Goal: Transaction & Acquisition: Purchase product/service

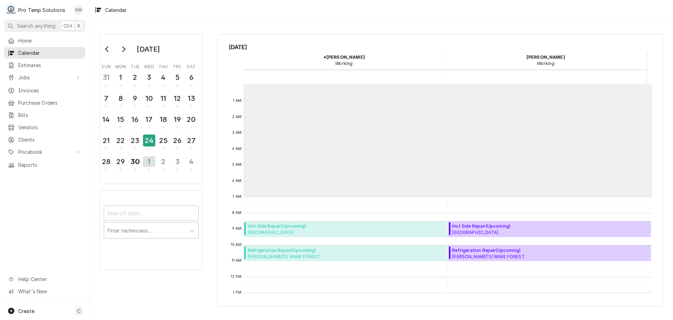
scroll to position [112, 0]
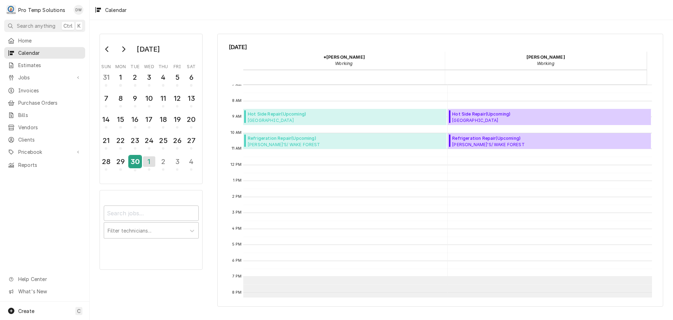
click at [139, 160] on div "30" at bounding box center [135, 161] width 12 height 12
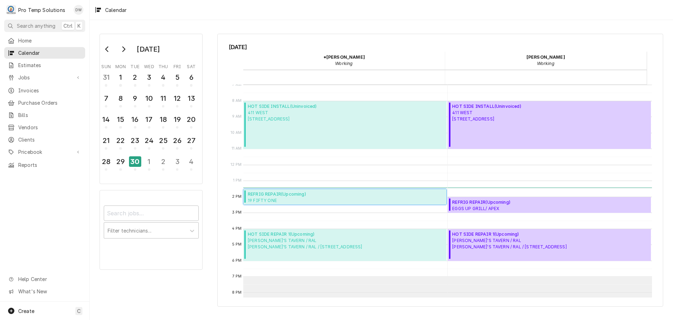
click at [282, 197] on span "19 FIFTY ONE 19 FIFTY ONE / DUR / 800 Taylor St, Durham, NC 27701" at bounding box center [309, 200] width 123 height 6
click at [508, 204] on span "REFRIG REPAIR ( Upcoming )" at bounding box center [509, 202] width 114 height 6
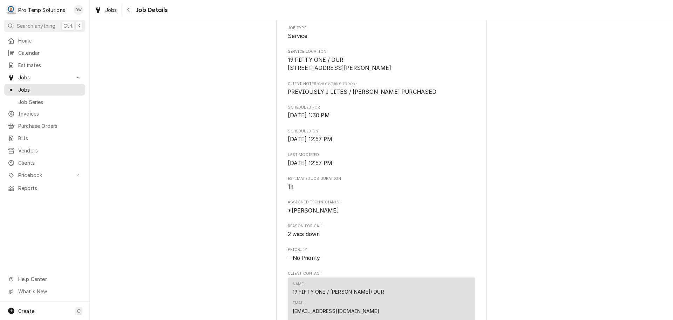
scroll to position [175, 0]
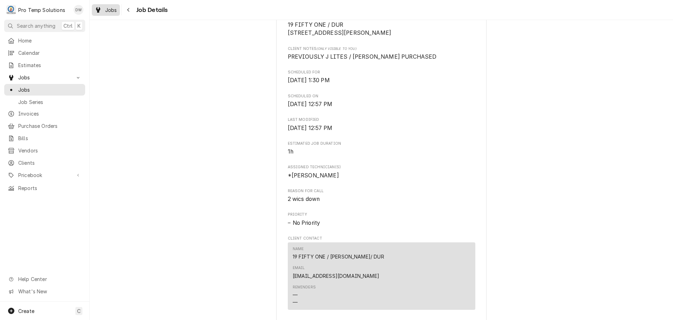
click at [103, 8] on div "Jobs" at bounding box center [105, 10] width 25 height 9
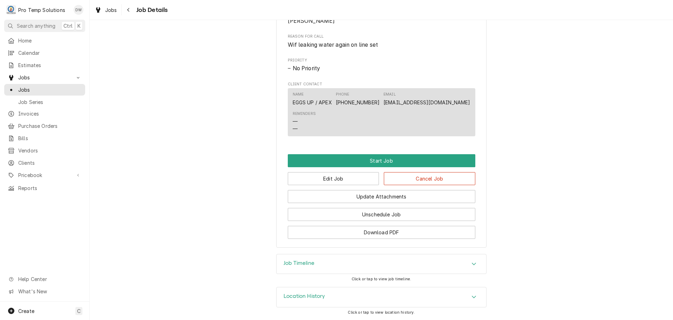
scroll to position [346, 0]
click at [348, 177] on button "Edit Job" at bounding box center [334, 178] width 92 height 13
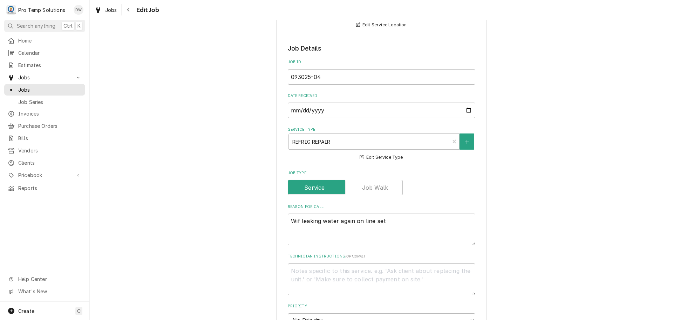
scroll to position [175, 0]
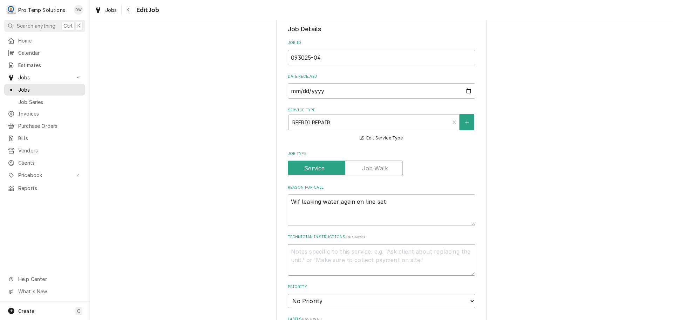
click at [320, 249] on textarea "Technician Instructions ( optional )" at bounding box center [382, 260] width 188 height 32
type textarea "x"
type textarea "s"
type textarea "x"
type textarea "se"
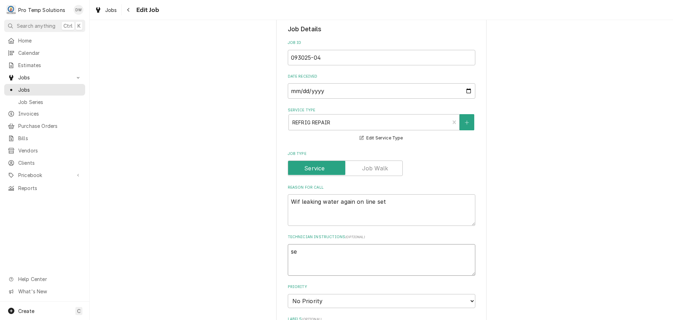
type textarea "x"
type textarea "see"
type textarea "x"
type textarea "see"
type textarea "x"
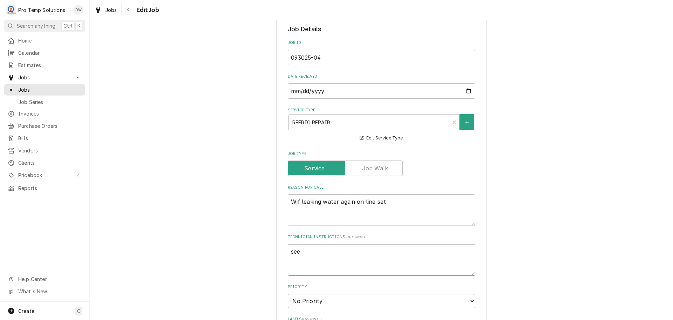
type textarea "see #"
type textarea "x"
type textarea "see #"
type textarea "x"
type textarea "see #0"
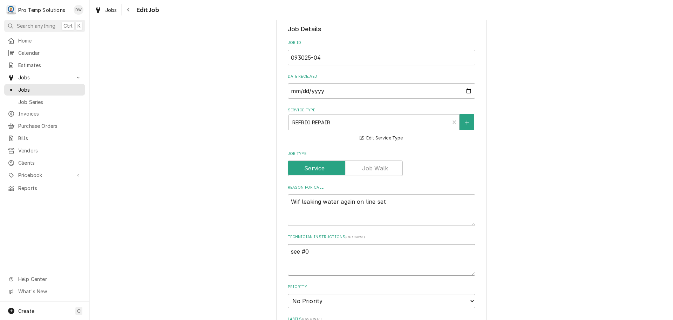
type textarea "x"
type textarea "see #08"
type textarea "x"
type textarea "see #082"
type textarea "x"
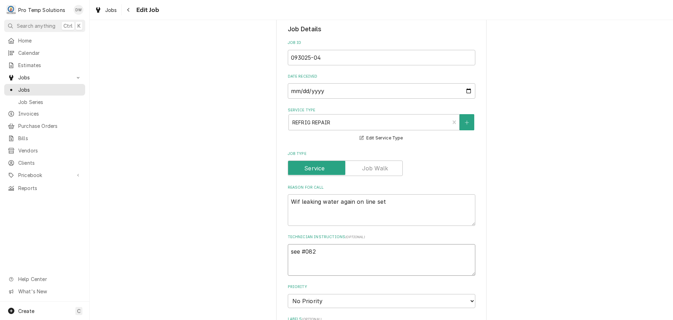
type textarea "see #0826"
type textarea "x"
type textarea "see #08262"
type textarea "x"
type textarea "see #082625"
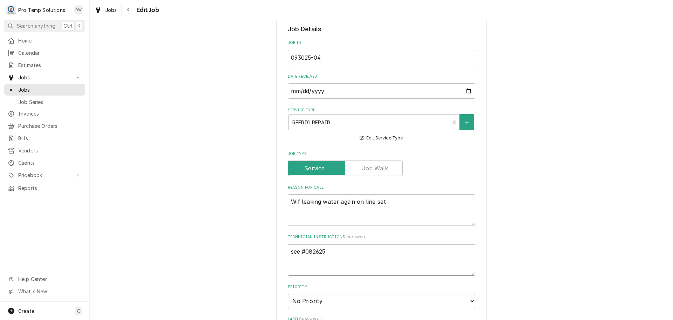
type textarea "x"
type textarea "see #0826250"
type textarea "x"
type textarea "see #08262500"
type textarea "x"
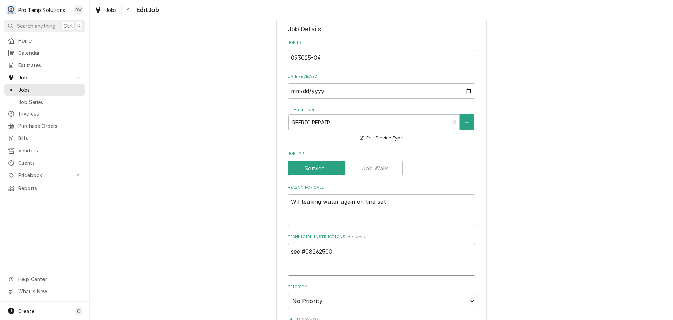
type textarea "see #082625001"
type textarea "x"
type textarea "see #082625001"
type textarea "x"
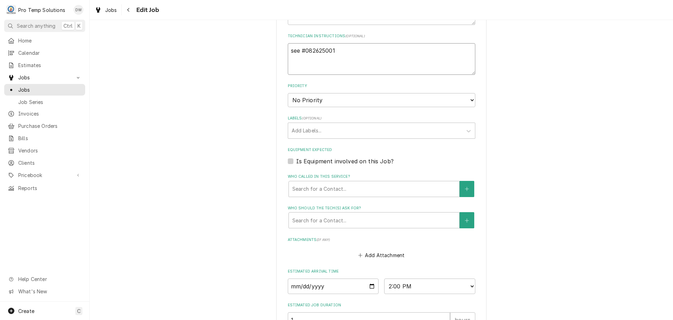
scroll to position [458, 0]
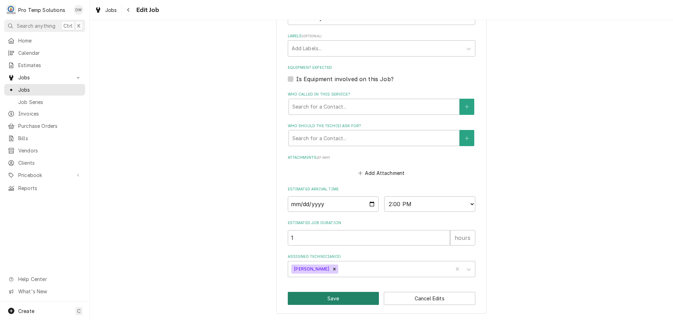
type textarea "see #082625001"
click at [336, 302] on button "Save" at bounding box center [334, 297] width 92 height 13
type textarea "x"
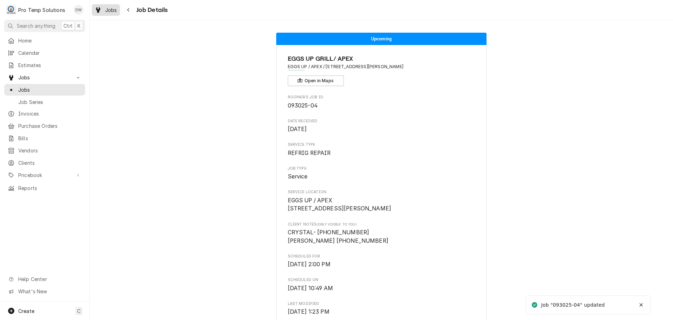
click at [109, 11] on span "Jobs" at bounding box center [111, 9] width 12 height 7
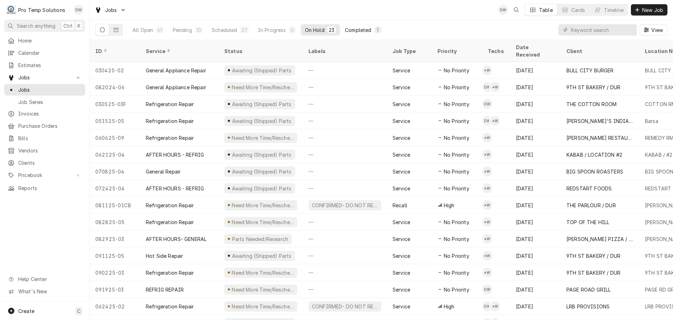
click at [358, 29] on div "Completed" at bounding box center [358, 29] width 26 height 7
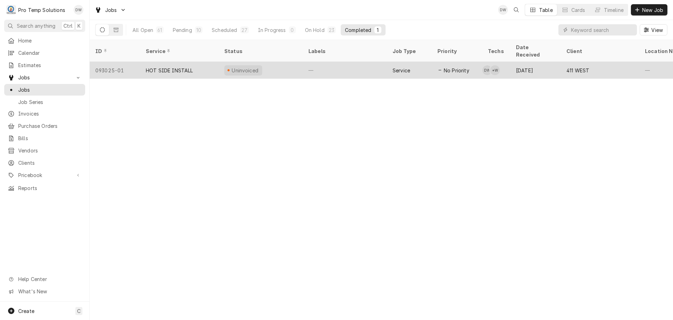
click at [346, 63] on div "—" at bounding box center [345, 70] width 84 height 17
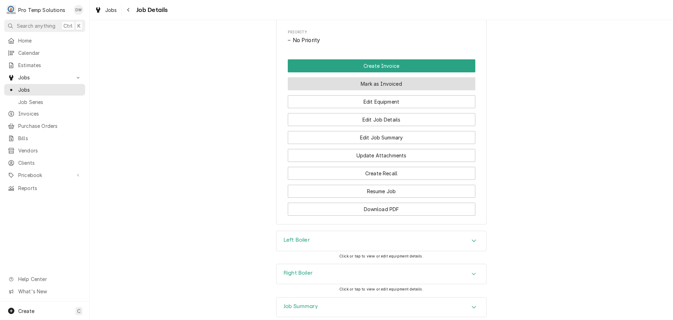
scroll to position [386, 0]
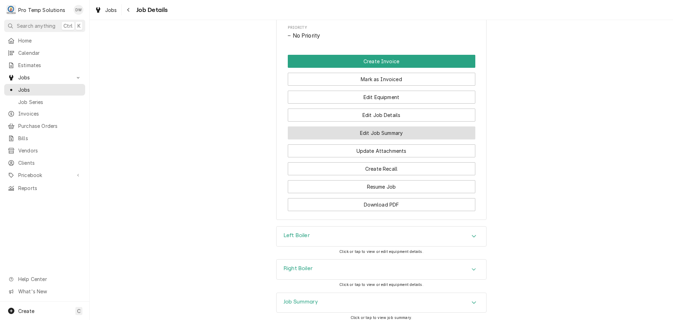
click at [379, 139] on button "Edit Job Summary" at bounding box center [382, 132] width 188 height 13
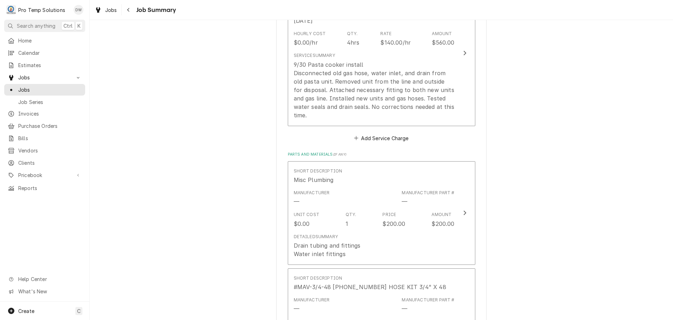
scroll to position [324, 0]
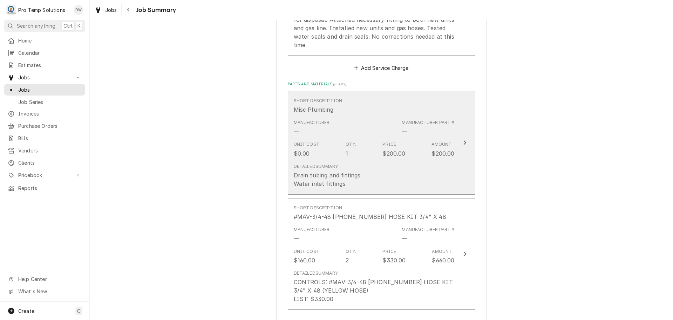
click at [463, 140] on icon "Update Line Item" at bounding box center [465, 143] width 4 height 6
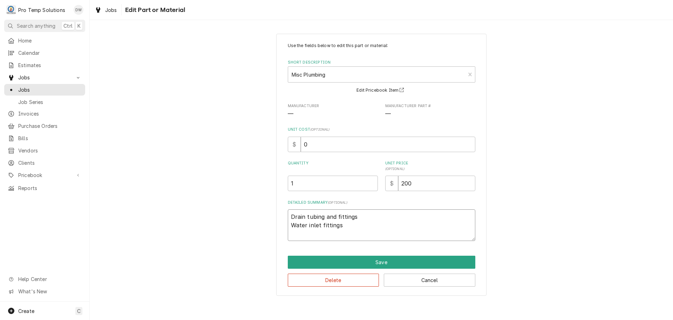
click at [360, 224] on textarea "Drain tubing and fittings Water inlet fittings" at bounding box center [382, 225] width 188 height 32
type textarea "x"
type textarea "Drain tubing and fittings Water inlet fittings"
type textarea "x"
type textarea "Drain tubing and fittings Water inlet fittings H"
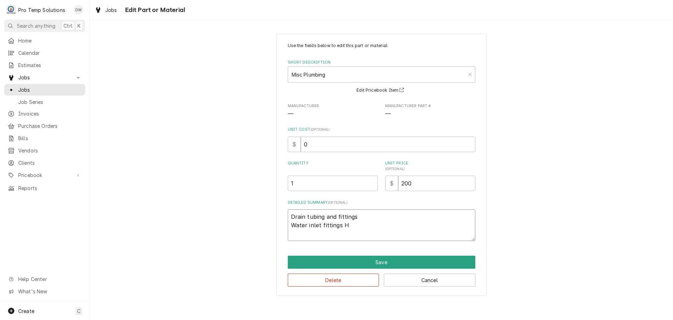
type textarea "x"
type textarea "Drain tubing and fittings Water inlet fittings HD"
type textarea "x"
type textarea "Drain tubing and fittings Water inlet fittings HD"
type textarea "x"
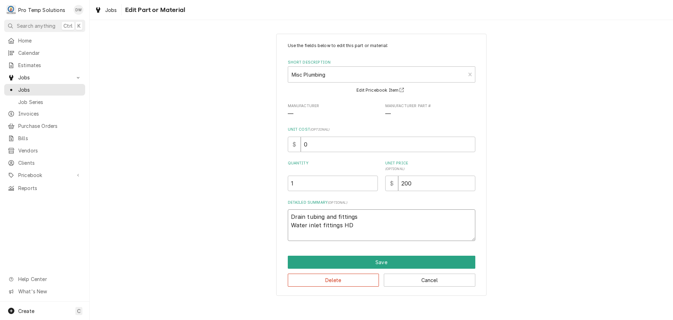
type textarea "Drain tubing and fittings Water inlet fittings HD $"
type textarea "x"
type textarea "Drain tubing and fittings Water inlet fittings HD $1"
type textarea "x"
type textarea "Drain tubing and fittings Water inlet fittings HD $15"
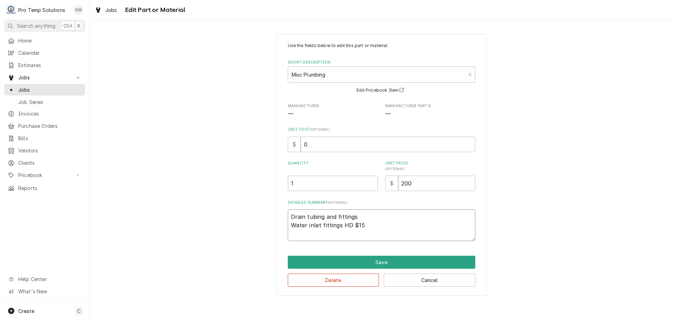
type textarea "x"
type textarea "Drain tubing and fittings Water inlet fittings HD $158"
type textarea "x"
type textarea "Drain tubing and fittings Water inlet fittings HD $158."
type textarea "x"
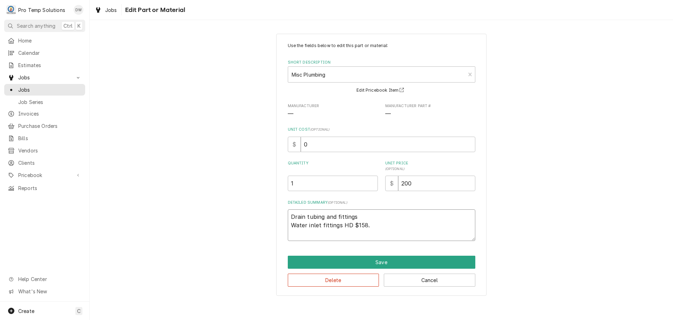
type textarea "Drain tubing and fittings Water inlet fittings HD $158.4"
type textarea "x"
type textarea "Drain tubing and fittings Water inlet fittings HD $158.40"
click at [314, 143] on input "0" at bounding box center [388, 143] width 175 height 15
type textarea "x"
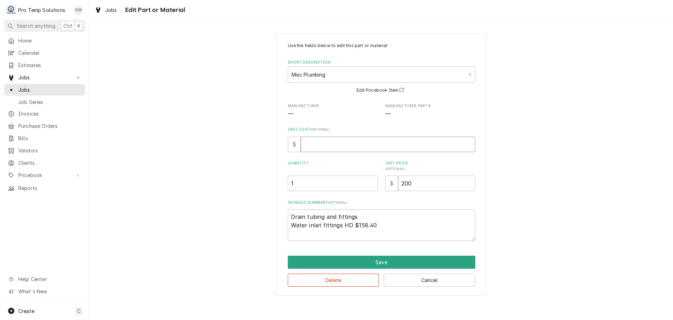
type textarea "x"
type input "1"
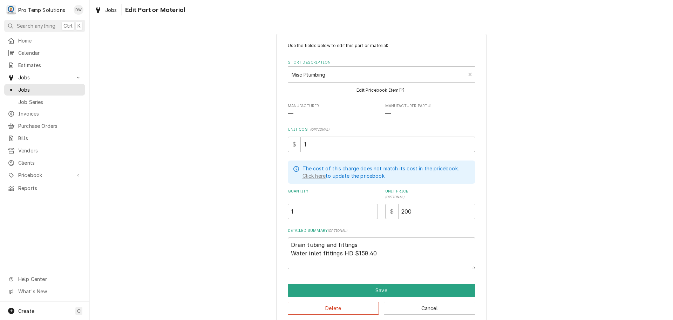
type textarea "x"
type input "15"
type textarea "x"
type input "158"
type textarea "x"
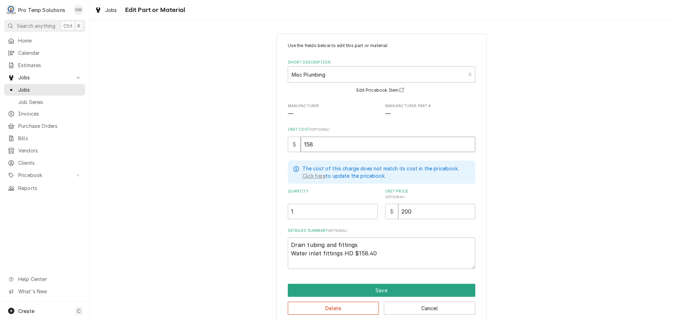
type input "158.4"
type textarea "x"
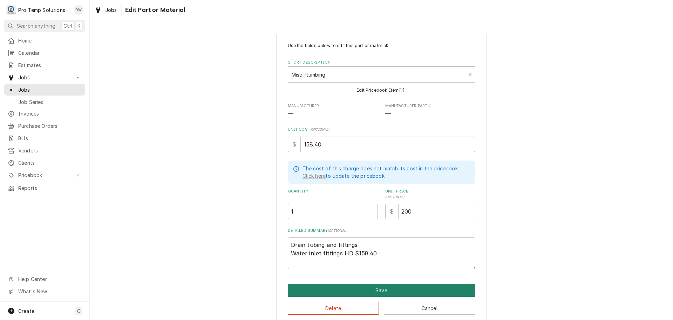
type input "158.40"
click at [383, 290] on button "Save" at bounding box center [382, 289] width 188 height 13
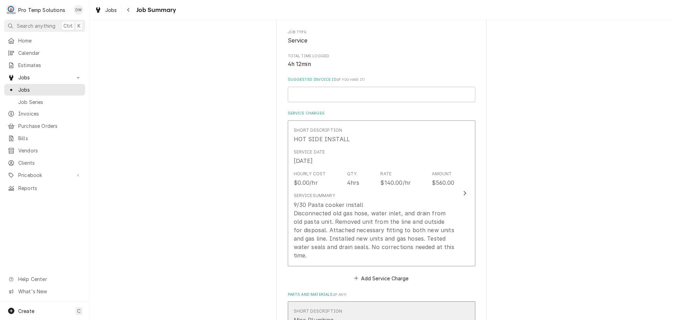
scroll to position [114, 0]
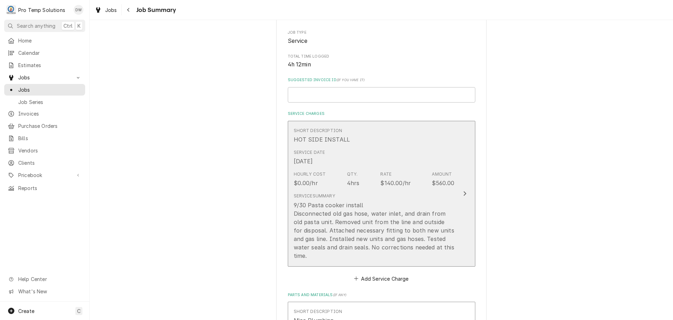
click at [465, 189] on div "Update Line Item" at bounding box center [465, 193] width 9 height 8
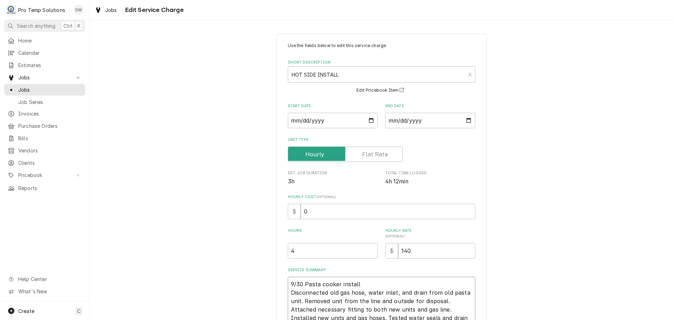
click at [372, 284] on textarea "9/30 Pasta cooker install Disconnected old gas hose, water inlet, and drain fro…" at bounding box center [382, 304] width 188 height 57
type textarea "x"
type textarea "9/30 Pasta cooker install Disconnected old gas hose, water inlet, and drain fro…"
type textarea "x"
type textarea "9/30 Pasta cooker install 8 Disconnected old gas hose, water inlet, and drain f…"
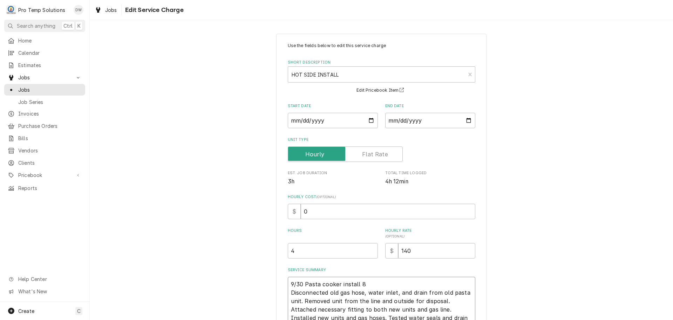
type textarea "x"
type textarea "9/30 Pasta cooker install 83 Disconnected old gas hose, water inlet, and drain …"
type textarea "x"
type textarea "9/30 Pasta cooker install 830 Disconnected old gas hose, water inlet, and drain…"
type textarea "x"
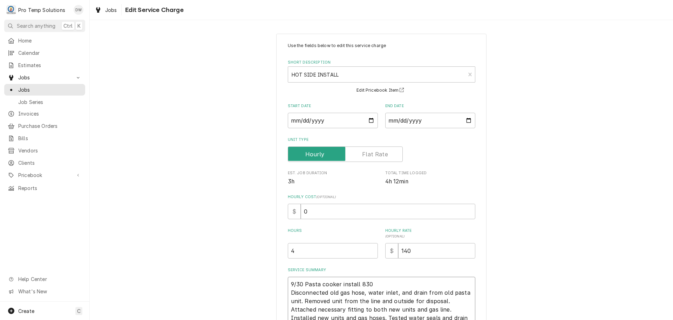
type textarea "9/30 Pasta cooker install 830- Disconnected old gas hose, water inlet, and drai…"
type textarea "x"
type textarea "9/30 Pasta cooker install 830-1 Disconnected old gas hose, water inlet, and dra…"
type textarea "x"
type textarea "9/30 Pasta cooker install 830-12 Disconnected old gas hose, water inlet, and dr…"
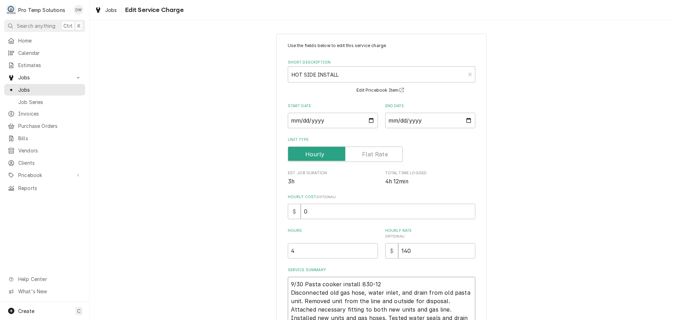
type textarea "x"
type textarea "9/30 Pasta cooker install 830-124 Disconnected old gas hose, water inlet, and d…"
type textarea "x"
type textarea "9/30 Pasta cooker install 830-1245 Disconnected old gas hose, water inlet, and …"
type textarea "x"
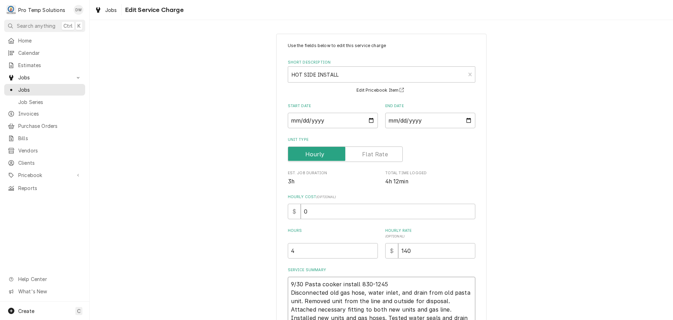
type textarea "9/30 Pasta cooker install 830-1245 Disconnected old gas hose, water inlet, and …"
click at [294, 251] on input "4" at bounding box center [333, 250] width 90 height 15
type textarea "x"
type input "4.2"
type textarea "x"
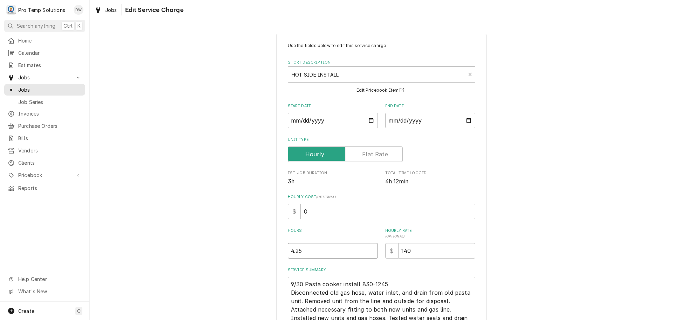
type input "4.25"
click at [315, 210] on input "0" at bounding box center [388, 210] width 175 height 15
type textarea "x"
type input "1"
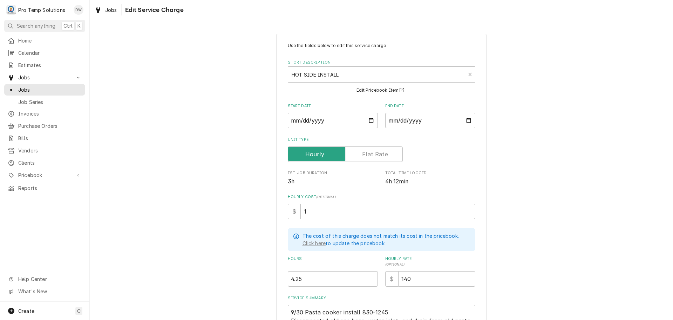
type textarea "x"
type input "18"
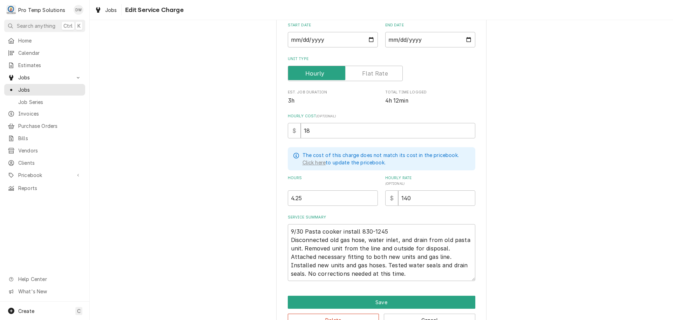
scroll to position [102, 0]
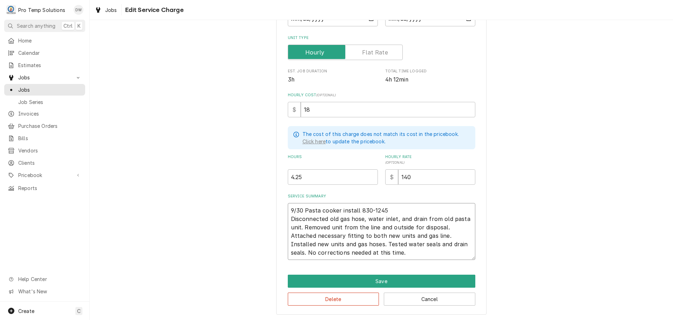
click at [388, 207] on textarea "9/30 Pasta cooker install 830-1245 Disconnected old gas hose, water inlet, and …" at bounding box center [382, 231] width 188 height 57
type textarea "x"
type textarea "9/30 Pasta cooker install 830-1245 K Disconnected old gas hose, water inlet, an…"
type textarea "x"
type textarea "9/30 Pasta cooker install 830-1245 KE Disconnected old gas hose, water inlet, a…"
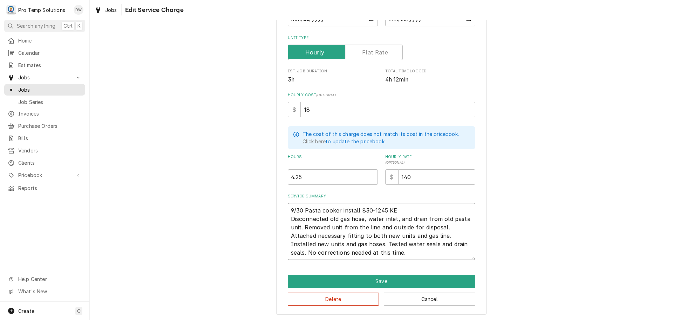
type textarea "x"
type textarea "9/30 Pasta cooker install 830-1245 KE Disconnected old gas hose, water inlet, a…"
type textarea "x"
type textarea "9/30 Pasta cooker install 830-1245 KE / Disconnected old gas hose, water inlet,…"
type textarea "x"
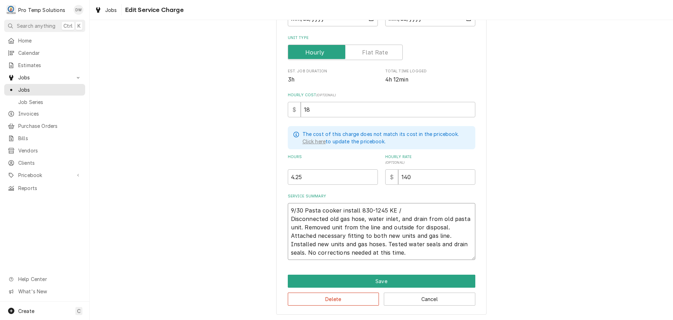
type textarea "9/30 Pasta cooker install 830-1245 KE /K Disconnected old gas hose, water inlet…"
type textarea "x"
type textarea "9/30 Pasta cooker install 830-1245 KE /KO Disconnected old gas hose, water inle…"
type textarea "x"
type textarea "9/30 Pasta cooker install 830-1245 KE /KO Disconnected old gas hose, water inle…"
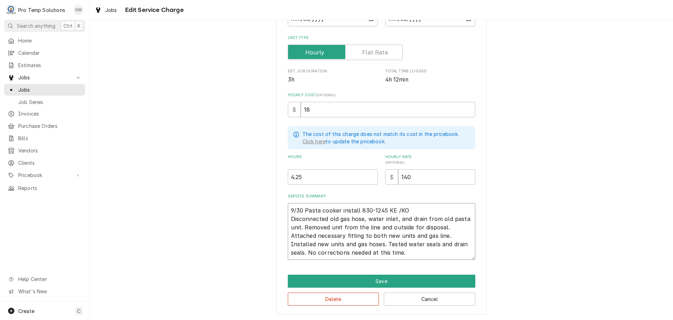
type textarea "x"
type textarea "9/30 Pasta cooker install 830-1245 KE /KO ( Disconnected old gas hose, water in…"
type textarea "x"
type textarea "9/30 Pasta cooker install 830-1245 KE /KO ( Disconnected old gas hose, water in…"
type textarea "x"
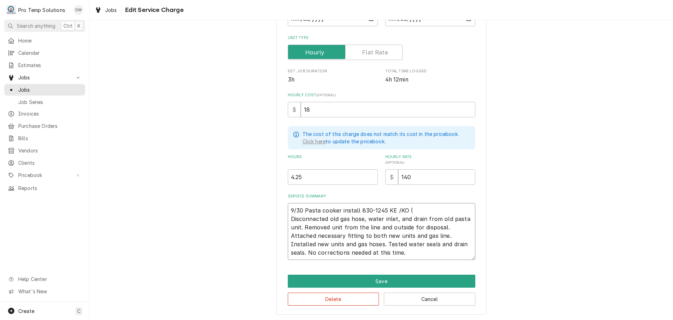
type textarea "9/30 Pasta cooker install 830-1245 KE /KO ( O Disconnected old gas hose, water …"
type textarea "x"
type textarea "9/30 Pasta cooker install 830-1245 KE /KO ( ON Disconnected old gas hose, water…"
type textarea "x"
type textarea "9/30 Pasta cooker install 830-1245 KE /KO ( ON Disconnected old gas hose, water…"
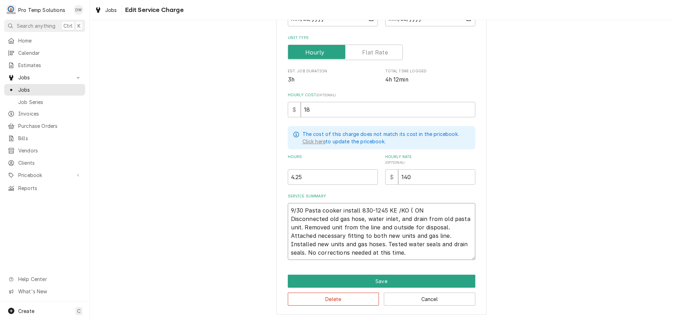
type textarea "x"
type textarea "9/30 Pasta cooker install 830-1245 KE /KO ( ON S Disconnected old gas hose, wat…"
type textarea "x"
type textarea "9/30 Pasta cooker install 830-1245 KE /KO ( ON SI Disconnected old gas hose, wa…"
type textarea "x"
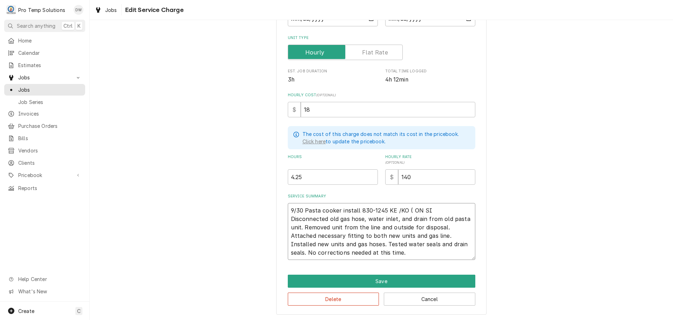
type textarea "9/30 Pasta cooker install 830-1245 KE /KO ( ON SIT Disconnected old gas hose, w…"
type textarea "x"
type textarea "9/30 Pasta cooker install 830-1245 KE /KO ( ON SITE Disconnected old gas hose, …"
type textarea "x"
type textarea "9/30 Pasta cooker install 830-1245 KE /KO ( ON SITE Disconnected old gas hose, …"
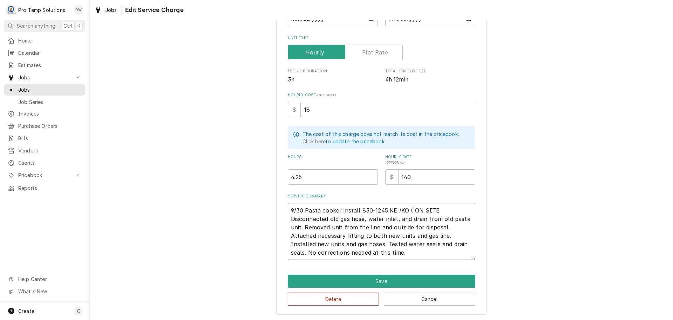
type textarea "x"
type textarea "9/30 Pasta cooker install 830-1245 KE /KO ( ON SITE 8 Disconnected old gas hose…"
type textarea "x"
type textarea "9/30 Pasta cooker install 830-1245 KE /KO ( ON SITE 83 Disconnected old gas hos…"
type textarea "x"
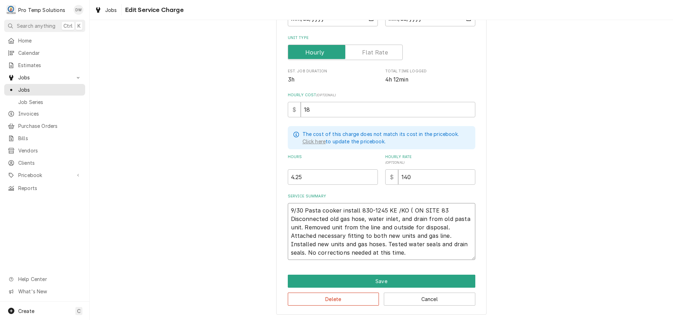
type textarea "9/30 Pasta cooker install 830-1245 KE /KO ( ON SITE 830 Disconnected old gas ho…"
type textarea "x"
type textarea "9/30 Pasta cooker install 830-1245 KE /KO ( ON SITE 830- Disconnected old gas h…"
type textarea "x"
type textarea "9/30 Pasta cooker install 830-1245 KE /KO ( ON SITE 830-1 Disconnected old gas …"
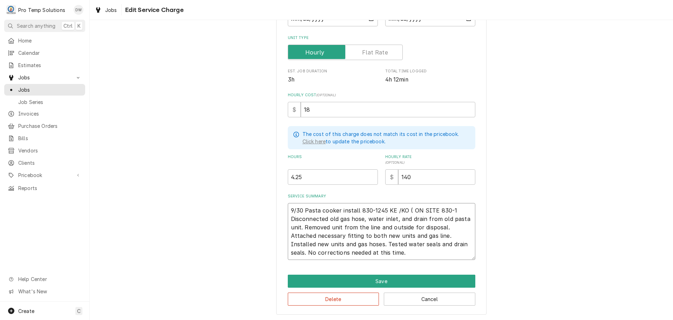
type textarea "x"
type textarea "9/30 Pasta cooker install 830-1245 KE /KO ( ON SITE 830-12 Disconnected old gas…"
type textarea "x"
type textarea "9/30 Pasta cooker install 830-1245 KE /KO ( ON SITE 830-125 Disconnected old ga…"
type textarea "x"
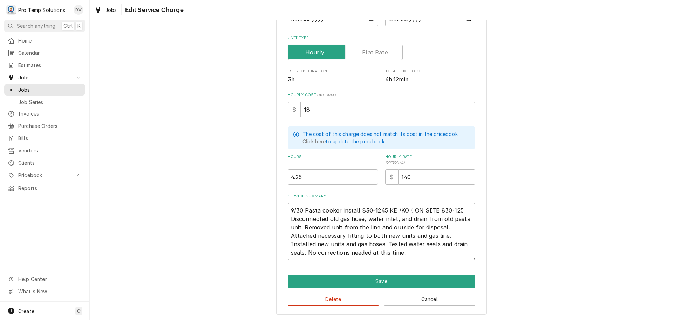
type textarea "9/30 Pasta cooker install 830-1245 KE /KO ( ON SITE 830-1255 Disconnected old g…"
type textarea "x"
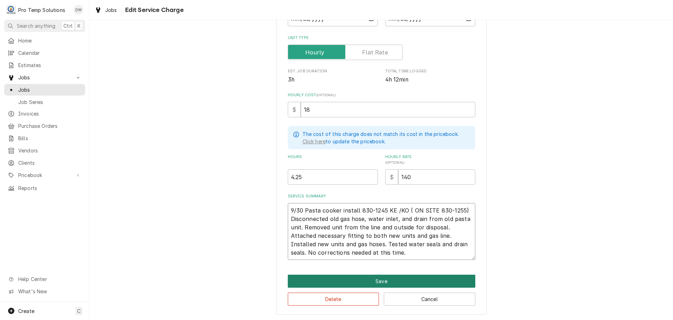
type textarea "9/30 Pasta cooker install 830-1245 KE /KO ( ON SITE 830-1255) Disconnected old …"
click at [379, 281] on button "Save" at bounding box center [382, 280] width 188 height 13
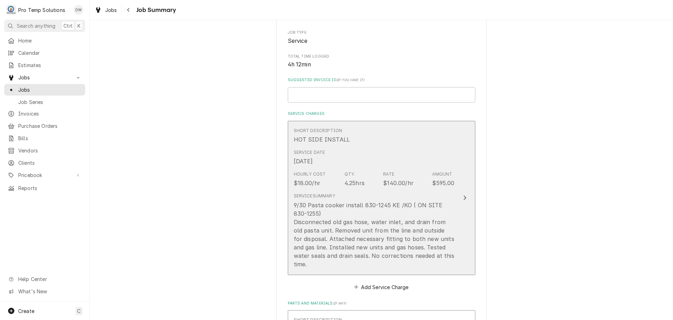
click at [464, 195] on icon "Update Line Item" at bounding box center [465, 197] width 3 height 5
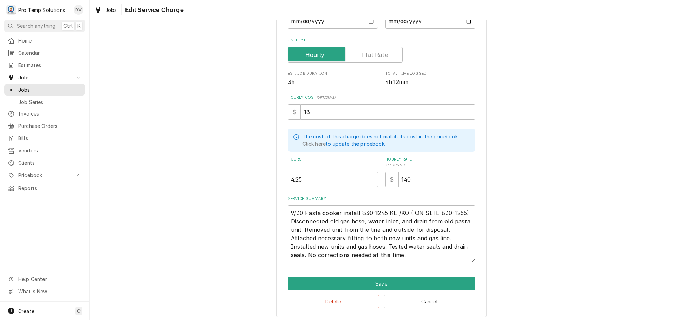
scroll to position [102, 0]
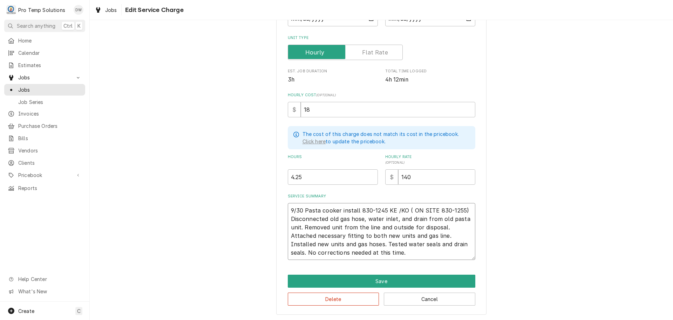
click at [409, 210] on textarea "9/30 Pasta cooker install 830-1245 KE /KO ( ON SITE 830-1255) Disconnected old …" at bounding box center [382, 231] width 188 height 57
type textarea "x"
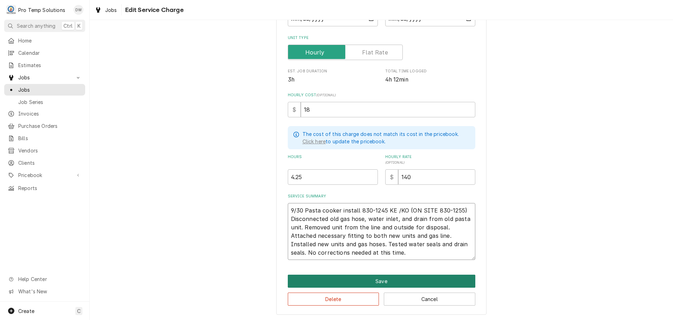
type textarea "9/30 Pasta cooker install 830-1245 KE /KO (ON SITE 830-1255) Disconnected old g…"
click at [374, 280] on button "Save" at bounding box center [382, 280] width 188 height 13
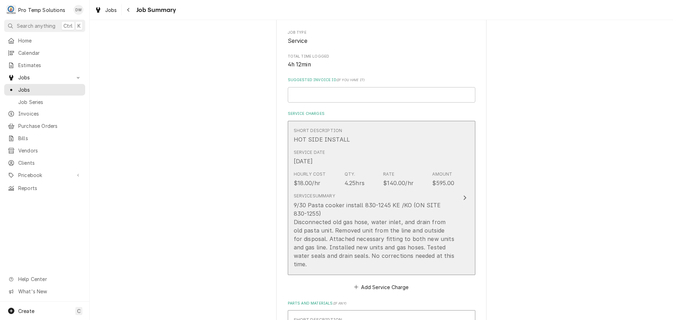
click at [464, 193] on div "Update Line Item" at bounding box center [465, 197] width 9 height 8
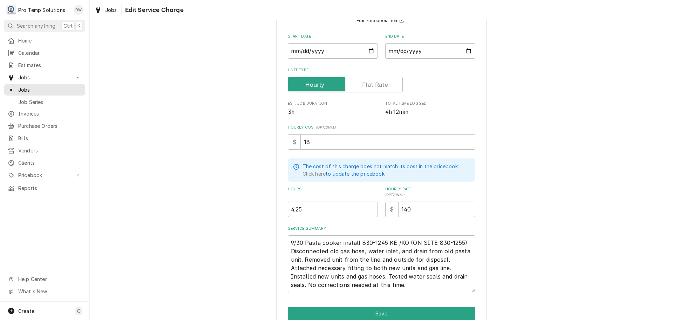
scroll to position [70, 0]
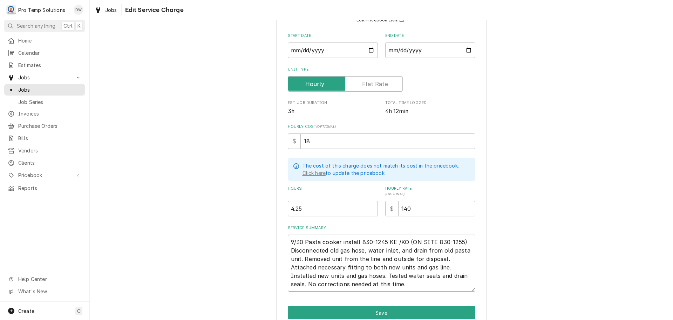
click at [405, 239] on textarea "9/30 Pasta cooker install 830-1245 KE /KO (ON SITE 830-1255) Disconnected old g…" at bounding box center [382, 262] width 188 height 57
type textarea "x"
type textarea "9/30 Pasta cooker install 830-1245 KE /KO (ON SITE 830-1255) Disconnected old g…"
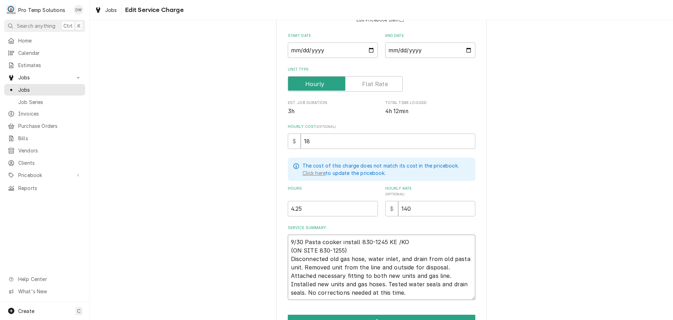
click at [392, 241] on textarea "9/30 Pasta cooker install 830-1245 KE /KO (ON SITE 830-1255) Disconnected old g…" at bounding box center [382, 266] width 188 height 65
click at [403, 240] on textarea "9/30 Pasta cooker install 830-1245 KE /KO (ON SITE 830-1255) Disconnected old g…" at bounding box center [382, 266] width 188 height 65
type textarea "x"
type textarea "9/30 Pasta cooker install 830-1245 KE /K (ON SITE 830-1255) Disconnected old ga…"
type textarea "x"
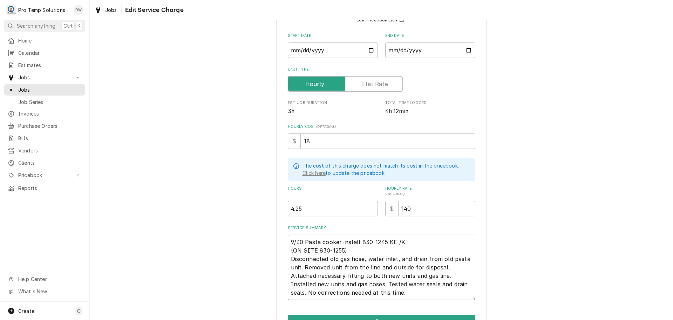
type textarea "9/30 Pasta cooker install 830-1245 KE / (ON SITE 830-1255) Disconnected old gas…"
type textarea "x"
type textarea "9/30 Pasta cooker install 830-1245 KE (ON SITE 830-1255) Disconnected old gas h…"
type textarea "x"
type textarea "9/30 Pasta cooker install 830-1245 KE (ON SITE 830-1255) Disconnected old gas h…"
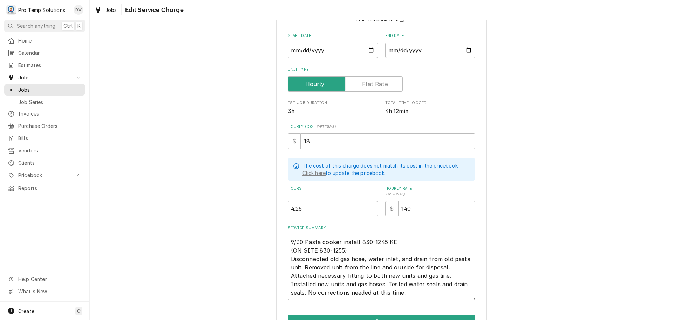
type textarea "x"
type textarea "9/30 Pasta cooker install 830-1245 KEV (ON SITE 830-1255) Disconnected old gas …"
type textarea "x"
type textarea "9/30 Pasta cooker install 830-1245 KEVI (ON SITE 830-1255) Disconnected old gas…"
type textarea "x"
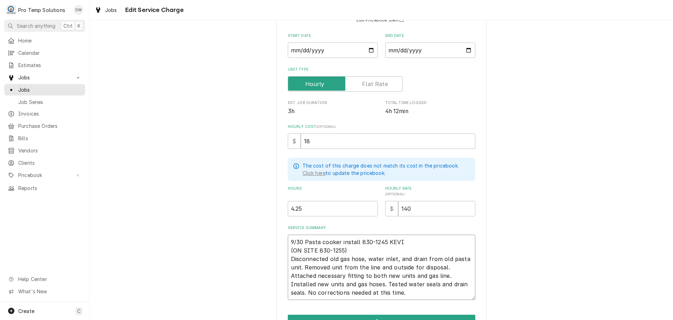
type textarea "9/30 Pasta cooker install 830-1245 KEVIN (ON SITE 830-1255) Disconnected old ga…"
type textarea "x"
type textarea "9/30 Pasta cooker install 830-1245 KEVIN (ON SITE 830-1255) Disconnected old ga…"
type textarea "x"
type textarea "9/30 Pasta cooker install 830-1245 KEVIN K (ON SITE 830-1255) Disconnected old …"
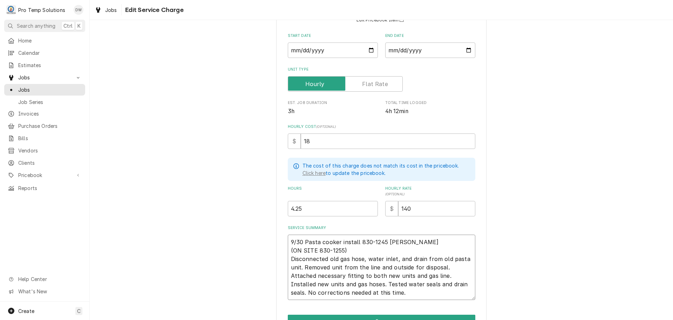
type textarea "x"
type textarea "9/30 Pasta cooker install 830-1245 KEVIN KO (ON SITE 830-1255) Disconnected old…"
type textarea "x"
type textarea "9/30 Pasta cooker install 830-1245 KEVIN KOT (ON SITE 830-1255) Disconnected ol…"
type textarea "x"
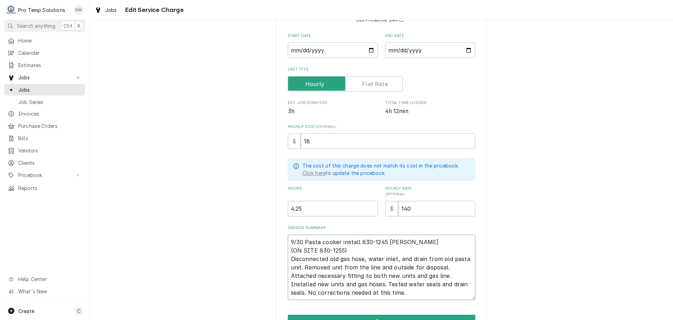
type textarea "9/30 Pasta cooker install 830-1245 KEVIN KOTY (ON SITE 830-1255) Disconnected o…"
type textarea "x"
type textarea "9/30 Pasta cooker install 830-1245 KEVIN KOTY (ON SITE 830-1255) Disconnected o…"
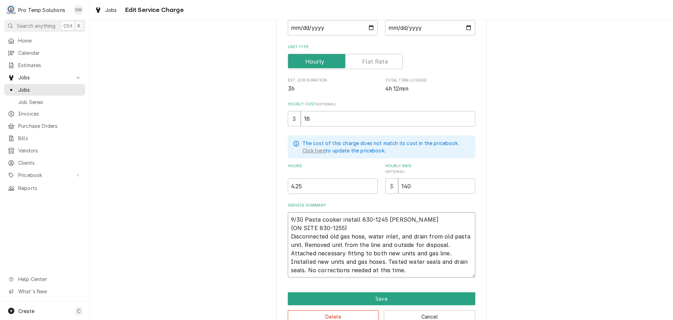
scroll to position [105, 0]
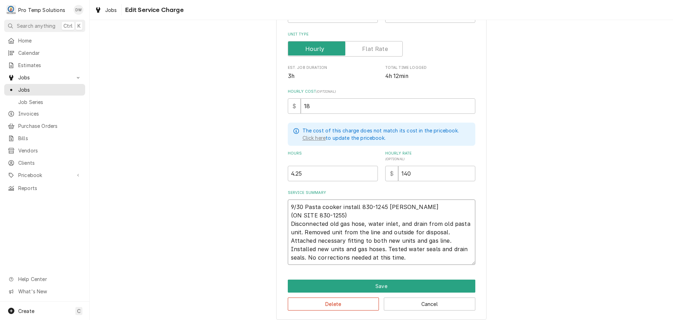
click at [353, 239] on textarea "9/30 Pasta cooker install 830-1245 KEVIN KOTY (ON SITE 830-1255) Disconnected o…" at bounding box center [382, 231] width 188 height 65
type textarea "x"
type textarea "9/30 Pasta cooker install 830-1245 KEVIN KOTY (ON SITE 830-1255) Disconnected o…"
type textarea "x"
type textarea "9/30 Pasta cooker install 830-1245 KEVIN KOTY (ON SITE 830-1255) Disconnected o…"
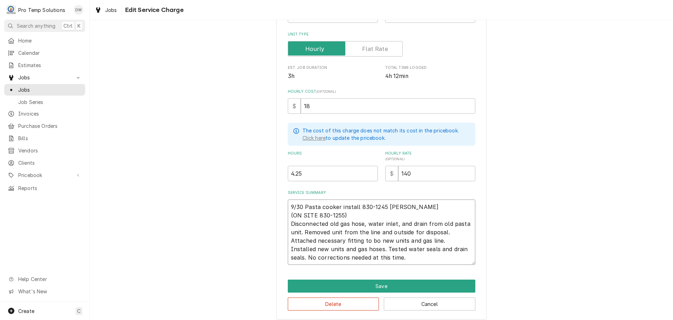
type textarea "x"
type textarea "9/30 Pasta cooker install 830-1245 KEVIN KOTY (ON SITE 830-1255) Disconnected o…"
type textarea "x"
type textarea "9/30 Pasta cooker install 830-1245 KEVIN KOTY (ON SITE 830-1255) Disconnected o…"
type textarea "x"
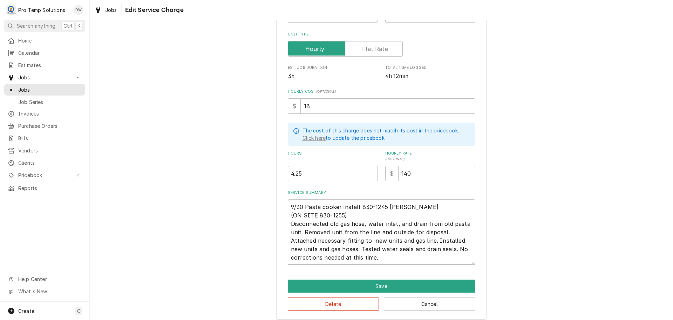
type textarea "9/30 Pasta cooker install 830-1245 KEVIN KOTY (ON SITE 830-1255) Disconnected o…"
type textarea "x"
type textarea "9/30 Pasta cooker install 830-1245 KEVIN KOTY (ON SITE 830-1255) Disconnected o…"
type textarea "x"
type textarea "9/30 Pasta cooker install 830-1245 KEVIN KOTY (ON SITE 830-1255) Disconnected o…"
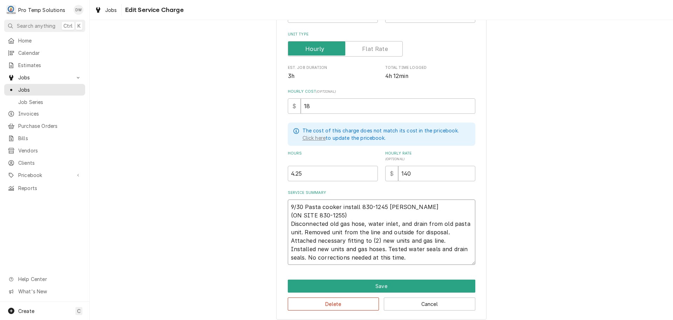
click at [300, 248] on textarea "9/30 Pasta cooker install 830-1245 KEVIN KOTY (ON SITE 830-1255) Disconnected o…" at bounding box center [382, 231] width 188 height 65
type textarea "x"
type textarea "9/30 Pasta cooker install 830-1245 KEVIN KOTY (ON SITE 830-1255) Disconnected o…"
type textarea "x"
type textarea "9/30 Pasta cooker install 830-1245 KEVIN KOTY (ON SITE 830-1255) Disconnected o…"
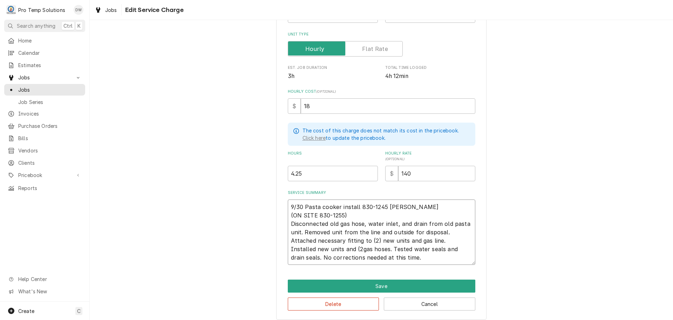
type textarea "x"
type textarea "9/30 Pasta cooker install 830-1245 KEVIN KOTY (ON SITE 830-1255) Disconnected o…"
type textarea "x"
type textarea "9/30 Pasta cooker install 830-1245 KEVIN KOTY (ON SITE 830-1255) Disconnected o…"
click at [383, 256] on textarea "9/30 Pasta cooker install 830-1245 KEVIN KOTY (ON SITE 830-1255) Disconnected o…" at bounding box center [382, 231] width 188 height 65
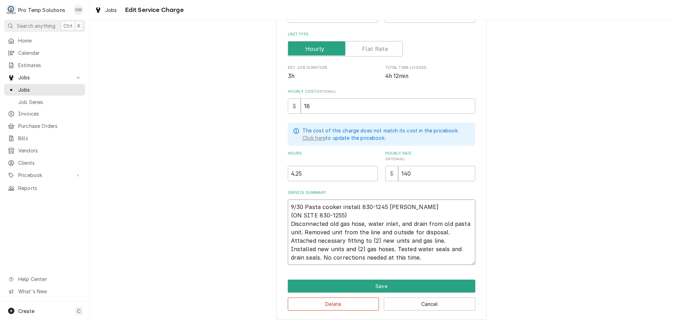
type textarea "x"
type textarea "9/30 Pasta cooker install 830-1245 KEVIN KOTY (ON SITE 830-1255) Disconnected o…"
type textarea "x"
type textarea "9/30 Pasta cooker install 830-1245 KEVIN KOTY (ON SITE 830-1255) Disconnected o…"
type textarea "x"
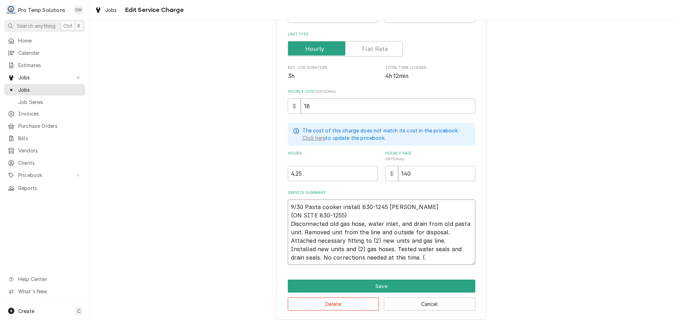
type textarea "9/30 Pasta cooker install 830-1245 KEVIN KOTY (ON SITE 830-1255) Disconnected o…"
type textarea "x"
type textarea "9/30 Pasta cooker install 830-1245 KEVIN KOTY (ON SITE 830-1255) Disconnected o…"
type textarea "x"
type textarea "9/30 Pasta cooker install 830-1245 KEVIN KOTY (ON SITE 830-1255) Disconnected o…"
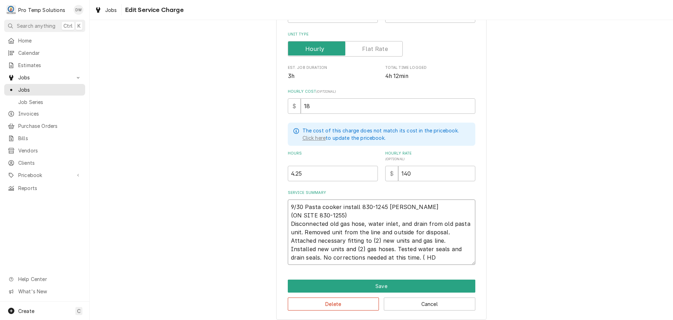
type textarea "x"
type textarea "9/30 Pasta cooker install 830-1245 KEVIN KOTY (ON SITE 830-1255) Disconnected o…"
type textarea "x"
type textarea "9/30 Pasta cooker install 830-1245 KEVIN KOTY (ON SITE 830-1255) Disconnected o…"
type textarea "x"
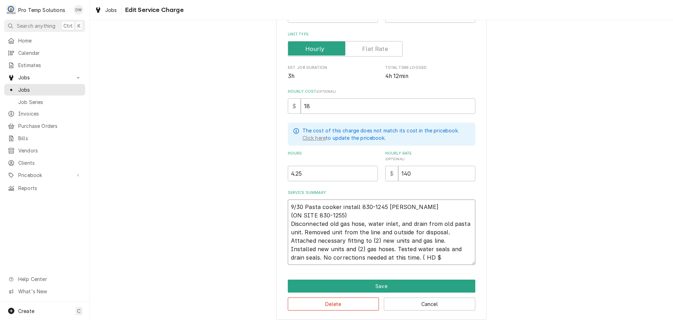
type textarea "9/30 Pasta cooker install 830-1245 KEVIN KOTY (ON SITE 830-1255) Disconnected o…"
type textarea "x"
type textarea "9/30 Pasta cooker install 830-1245 KEVIN KOTY (ON SITE 830-1255) Disconnected o…"
type textarea "x"
type textarea "9/30 Pasta cooker install 830-1245 KEVIN KOTY (ON SITE 830-1255) Disconnected o…"
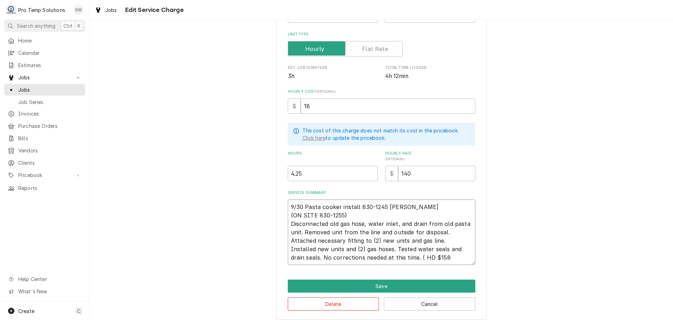
type textarea "x"
type textarea "9/30 Pasta cooker install 830-1245 KEVIN KOTY (ON SITE 830-1255) Disconnected o…"
type textarea "x"
type textarea "9/30 Pasta cooker install 830-1245 KEVIN KOTY (ON SITE 830-1255) Disconnected o…"
type textarea "x"
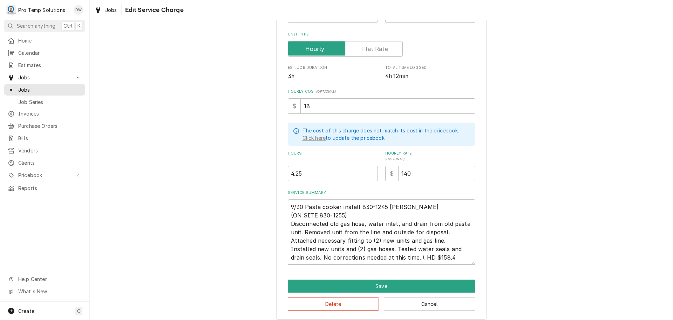
type textarea "9/30 Pasta cooker install 830-1245 KEVIN KOTY (ON SITE 830-1255) Disconnected o…"
type textarea "x"
type textarea "9/30 Pasta cooker install 830-1245 KEVIN KOTY (ON SITE 830-1255) Disconnected o…"
type textarea "x"
type textarea "9/30 Pasta cooker install 830-1245 [PERSON_NAME] (ON SITE 830-1255) Disconnecte…"
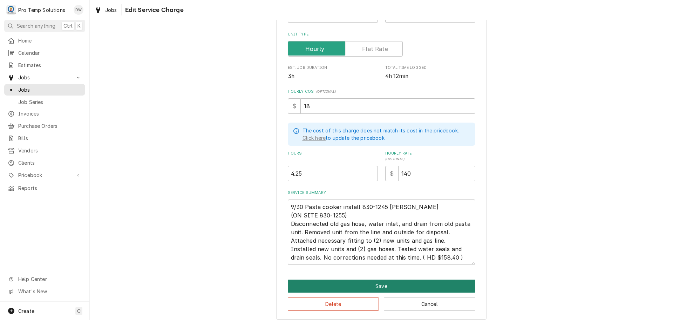
click at [376, 283] on button "Save" at bounding box center [382, 285] width 188 height 13
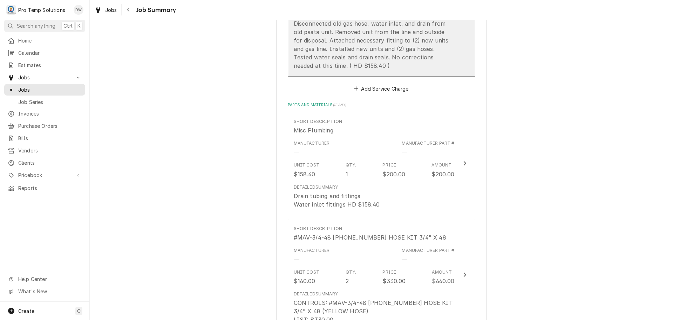
scroll to position [324, 0]
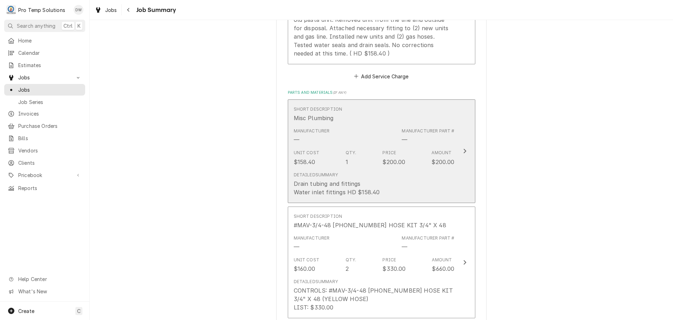
click at [463, 150] on icon "Update Line Item" at bounding box center [465, 151] width 4 height 6
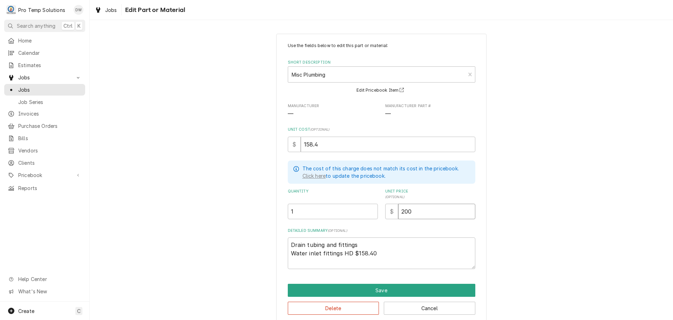
click at [418, 214] on input "200" at bounding box center [436, 210] width 77 height 15
type textarea "x"
type input "20"
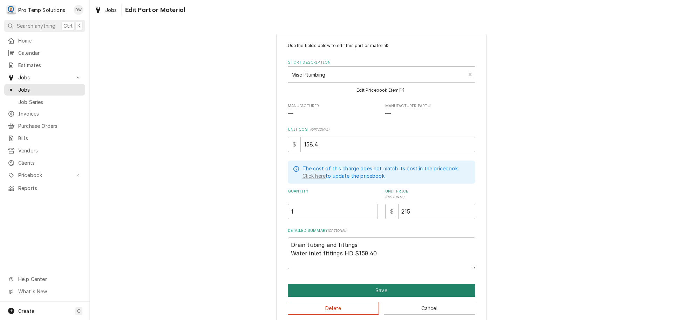
click at [378, 288] on button "Save" at bounding box center [382, 289] width 188 height 13
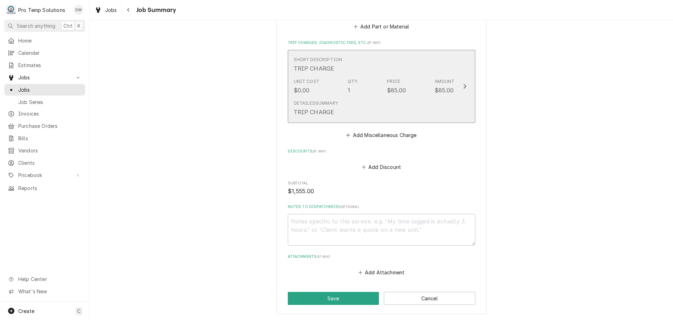
scroll to position [710, 0]
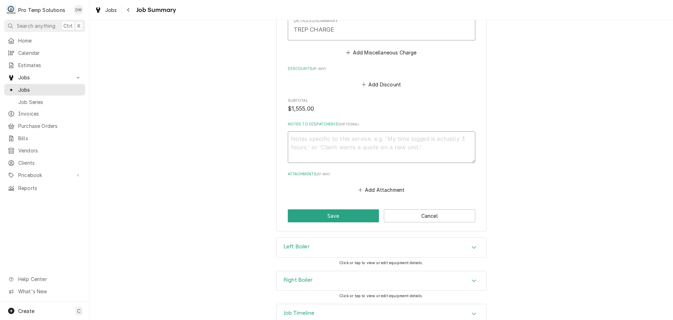
click at [307, 140] on textarea "Notes to Dispatcher(s) ( optional )" at bounding box center [382, 147] width 188 height 32
click at [337, 213] on button "Save" at bounding box center [334, 215] width 92 height 13
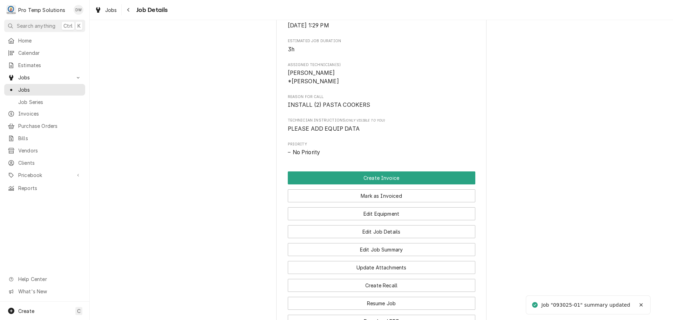
scroll to position [281, 0]
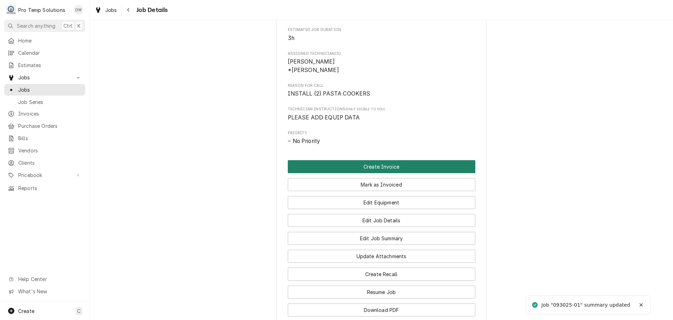
click at [373, 173] on button "Create Invoice" at bounding box center [382, 166] width 188 height 13
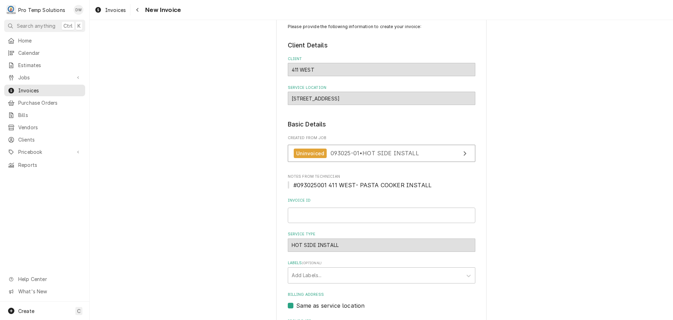
scroll to position [35, 0]
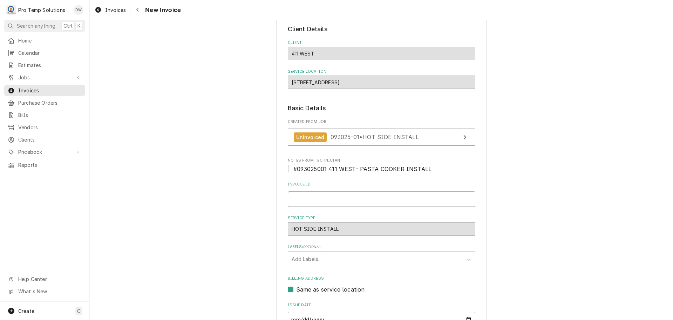
click at [320, 195] on input "Invoice ID" at bounding box center [382, 198] width 188 height 15
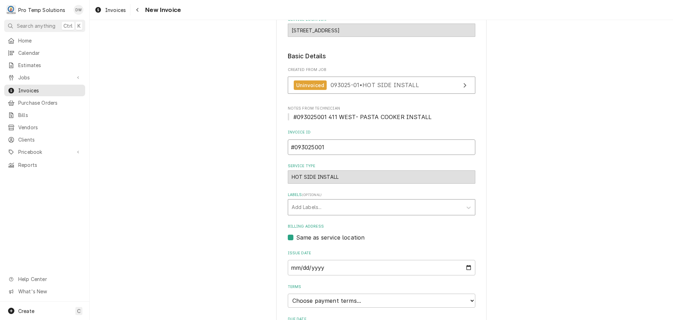
scroll to position [138, 0]
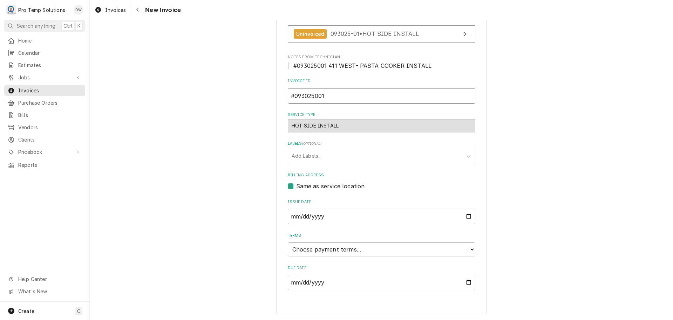
type input "#093025001"
click at [307, 251] on select "Choose payment terms... Same Day Net 7 Net 14 Net 21 Net 30 Net 45 Net 60 Net 90" at bounding box center [382, 249] width 188 height 14
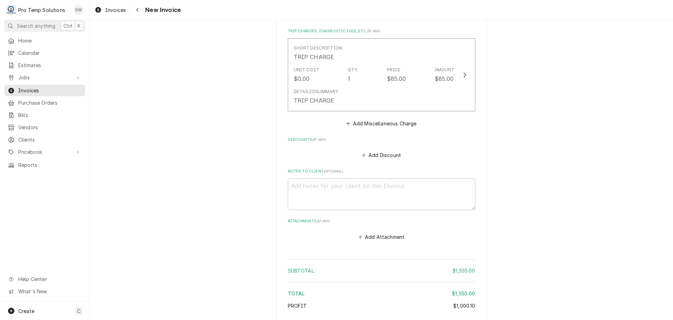
scroll to position [928, 0]
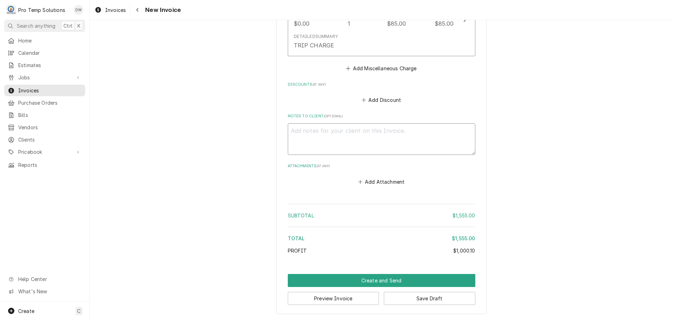
click at [306, 132] on textarea "Notes to Client ( optional )" at bounding box center [382, 139] width 188 height 32
type textarea "x"
type textarea "#"
type textarea "x"
type textarea "#0"
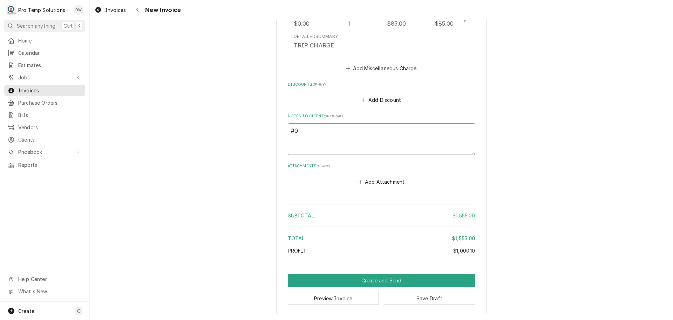
type textarea "x"
type textarea "#09"
type textarea "x"
type textarea "#092"
type textarea "x"
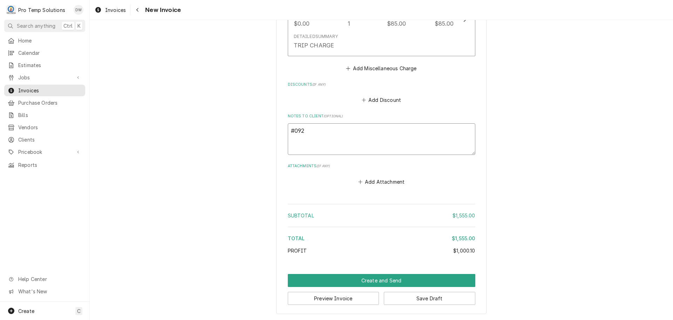
type textarea "#09"
type textarea "x"
type textarea "#093"
type textarea "x"
type textarea "#0930"
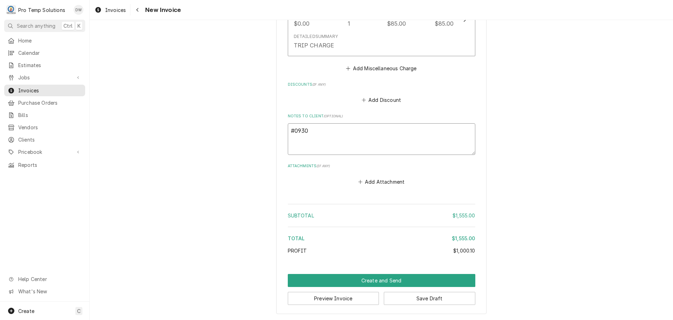
type textarea "x"
type textarea "#09302"
type textarea "x"
type textarea "#093025"
type textarea "x"
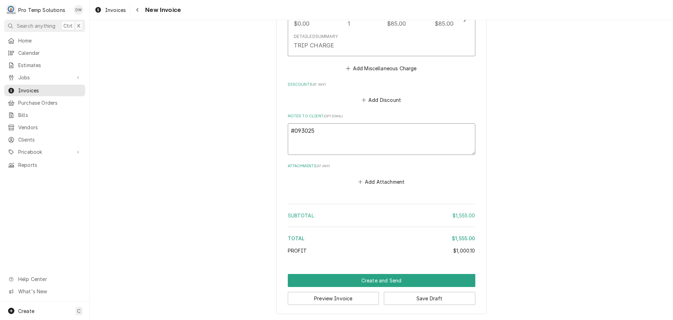
type textarea "#0930250"
type textarea "x"
type textarea "#09302500"
type textarea "x"
type textarea "#093025001"
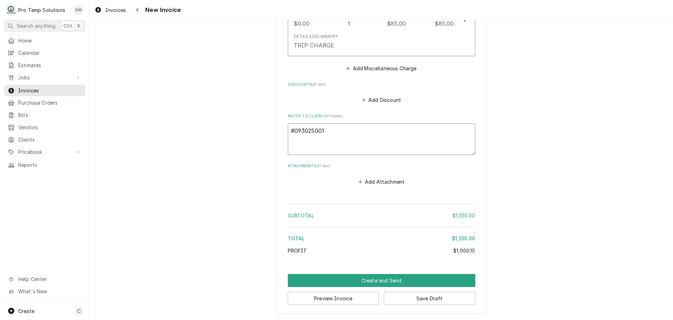
type textarea "x"
type textarea "#093025001"
type textarea "x"
type textarea "#093025001 4"
type textarea "x"
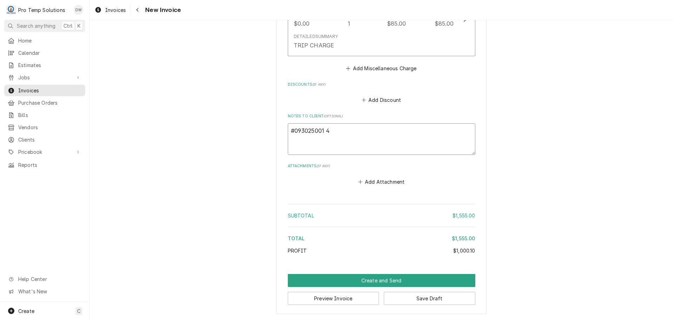
type textarea "#093025001 41"
type textarea "x"
type textarea "#093025001 411"
type textarea "x"
type textarea "#093025001 411"
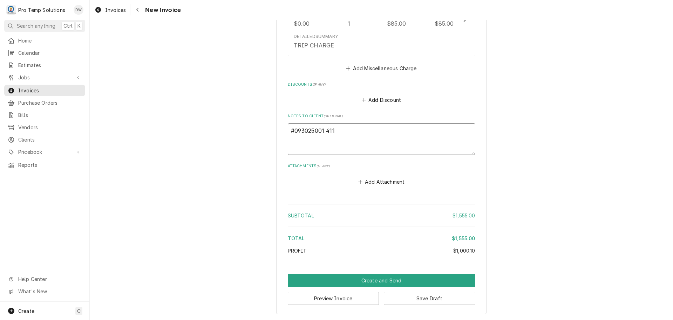
type textarea "x"
type textarea "#093025001 411 W"
type textarea "x"
type textarea "#093025001 411 WE"
type textarea "x"
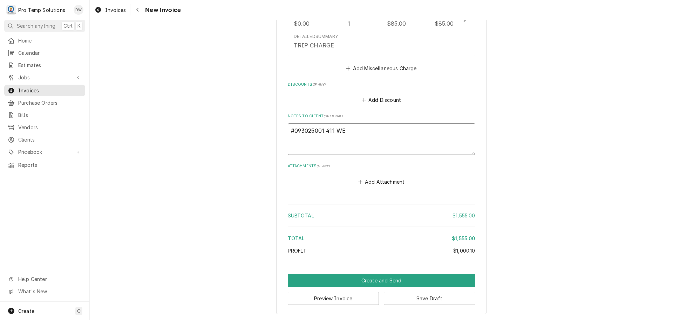
type textarea "#093025001 411 [PERSON_NAME]"
type textarea "x"
type textarea "#093025001 411 WEST"
type textarea "x"
type textarea "#093025001 411 WEST"
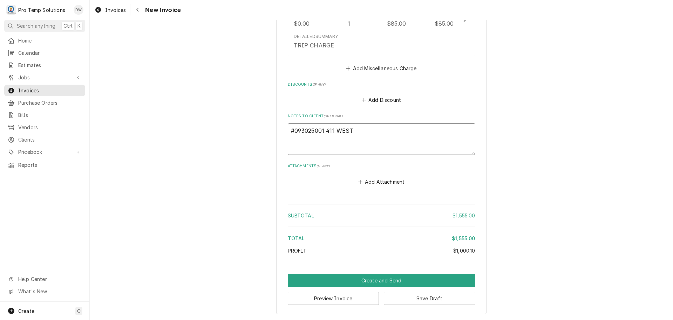
type textarea "x"
type textarea "#093025001 411 WEST -"
type textarea "x"
type textarea "#093025001 411 WEST -"
type textarea "x"
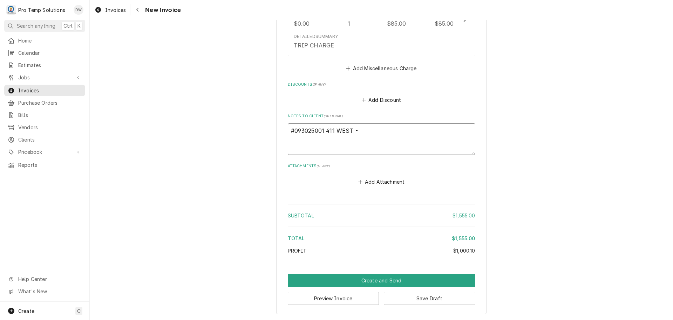
type textarea "#093025001 411 WEST - P"
type textarea "x"
type textarea "#093025001 411 WEST - PA"
type textarea "x"
type textarea "#093025001 411 WEST - PAS"
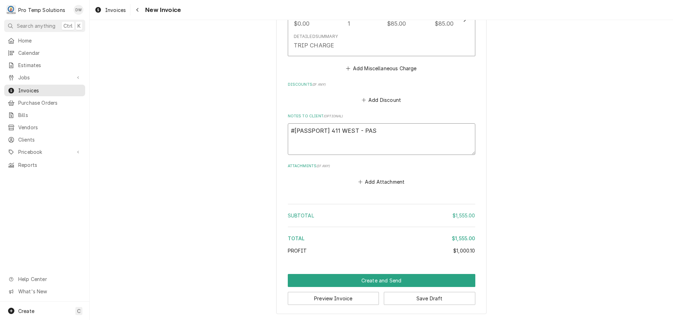
type textarea "x"
type textarea "#093025001 411 WEST - PAST"
type textarea "x"
type textarea "#093025001 411 WEST - PASTA"
type textarea "x"
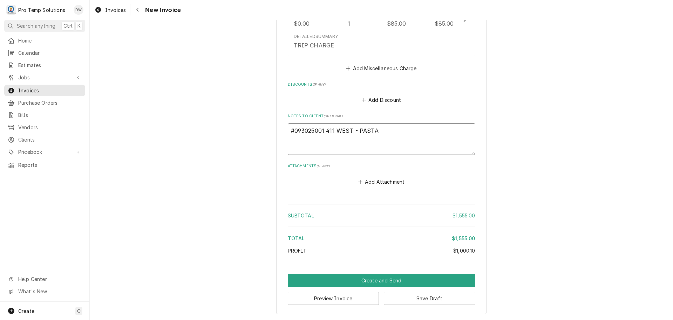
type textarea "#093025001 411 WEST - PASTA"
type textarea "x"
type textarea "#093025001 411 WEST - PASTA C"
type textarea "x"
type textarea "#093025001 411 WEST - PASTA CO"
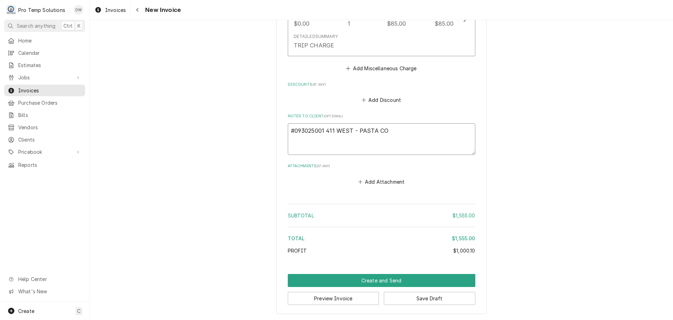
type textarea "x"
type textarea "#093025001 411 WEST - PASTA COO"
type textarea "x"
type textarea "#093025001 411 WEST - PASTA COOK"
type textarea "x"
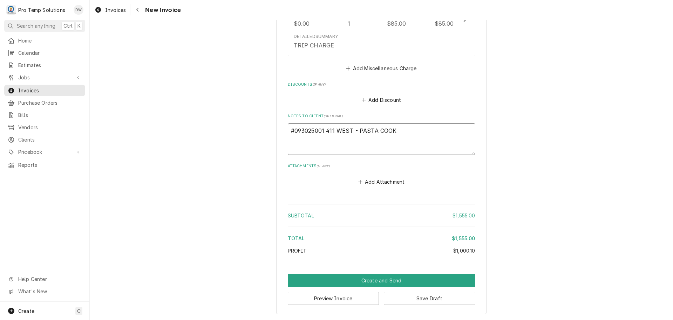
type textarea "#093025001 411 WEST - PASTA COOKE"
type textarea "x"
type textarea "#093025001 411 WEST - PASTA COOKER"
type textarea "x"
type textarea "#093025001 411 WEST - PASTA COOKERS"
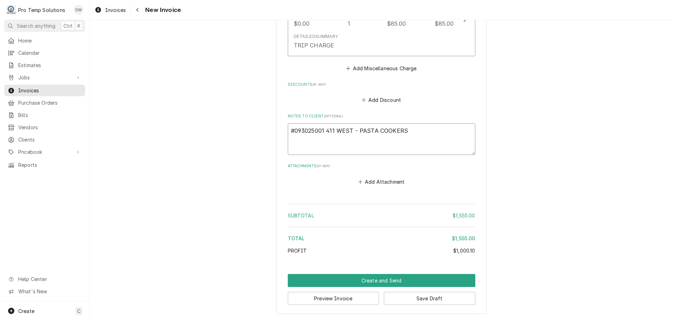
type textarea "x"
type textarea "#093025001 411 WEST - PASTA COOKERS"
type textarea "x"
type textarea "#093025001 411 WEST - PASTA COOKERS I"
type textarea "x"
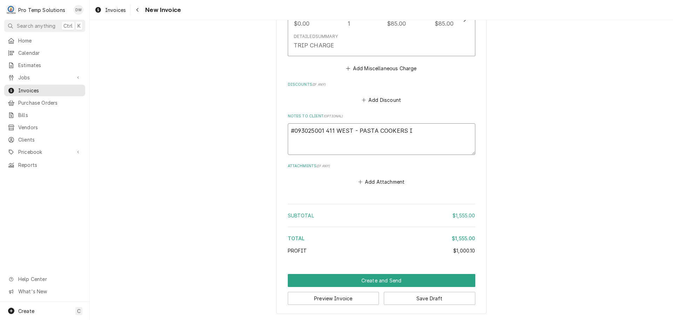
type textarea "#093025001 411 WEST - PASTA COOKERS IN"
type textarea "x"
type textarea "#093025001 411 WEST - PASTA COOKERS INS"
type textarea "x"
type textarea "#093025001 411 WEST - PASTA COOKERS INST"
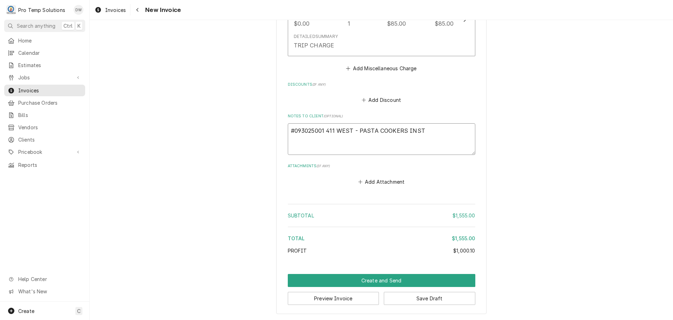
type textarea "x"
type textarea "#093025001 411 WEST - PASTA COOKERS INSTA"
type textarea "x"
type textarea "#093025001 411 WEST - PASTA COOKERS INSTAL"
type textarea "x"
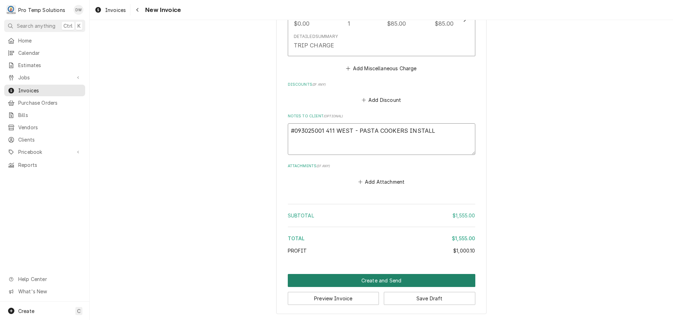
type textarea "#093025001 411 WEST - PASTA COOKERS INSTALL"
click at [376, 277] on button "Create and Send" at bounding box center [382, 280] width 188 height 13
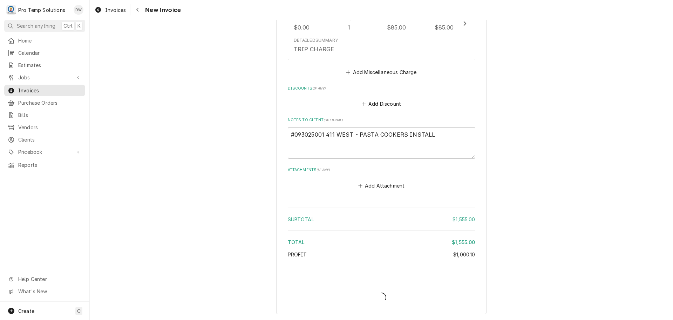
type textarea "x"
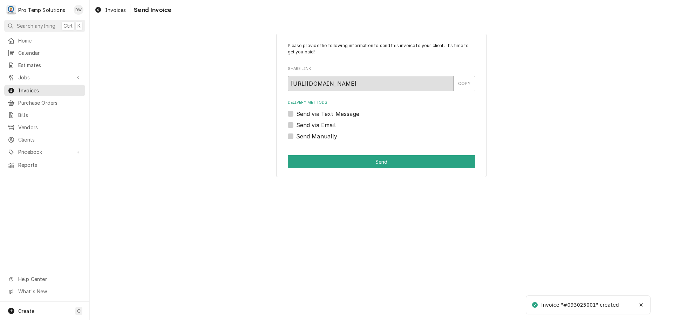
click at [296, 125] on label "Send via Email" at bounding box center [316, 125] width 40 height 8
click at [296, 125] on input "Send via Email" at bounding box center [390, 128] width 188 height 15
checkbox input "true"
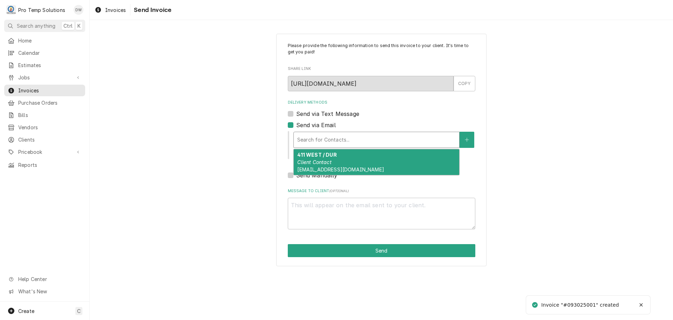
click at [346, 138] on div "Delivery Methods" at bounding box center [376, 139] width 159 height 13
click at [337, 159] on div "411 WEST / DUR Client Contact [EMAIL_ADDRESS][DOMAIN_NAME]" at bounding box center [377, 162] width 166 height 26
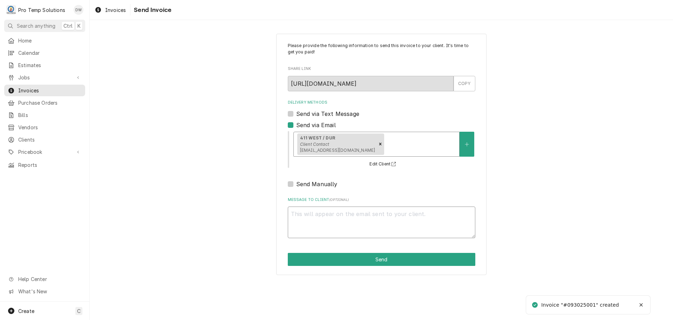
click at [307, 208] on textarea "Message to Client ( optional )" at bounding box center [382, 222] width 188 height 32
type textarea "x"
type textarea "#"
type textarea "x"
type textarea "#0"
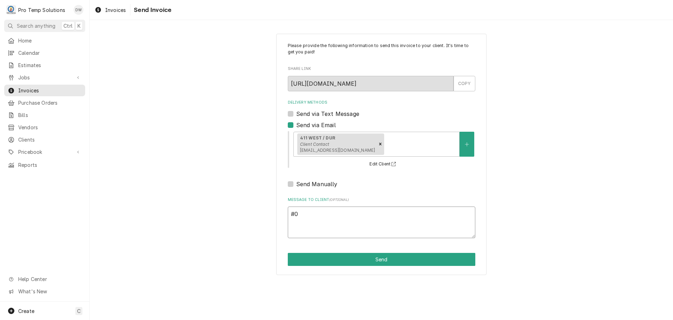
type textarea "x"
type textarea "#09"
type textarea "x"
type textarea "#093"
type textarea "x"
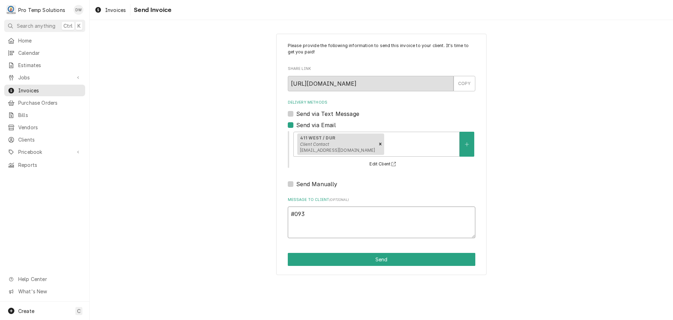
type textarea "#0930"
type textarea "x"
type textarea "#09302"
type textarea "x"
type textarea "#093025"
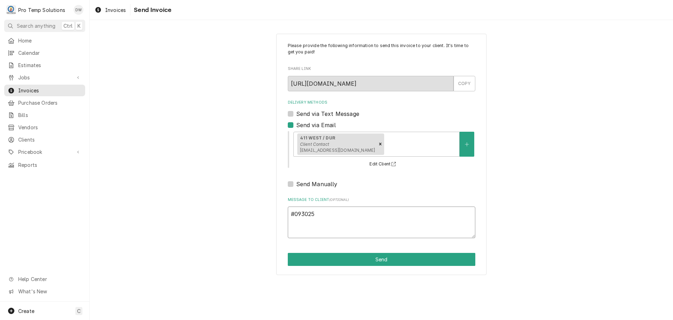
type textarea "x"
type textarea "#0930250"
type textarea "x"
type textarea "#09302500"
type textarea "x"
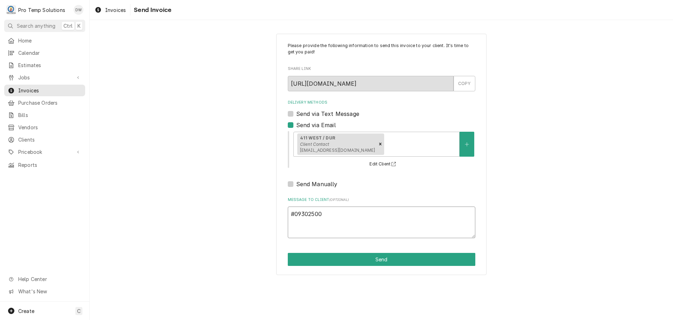
type textarea "#093025001"
type textarea "x"
type textarea "#093025001"
type textarea "x"
type textarea "#093025001 4"
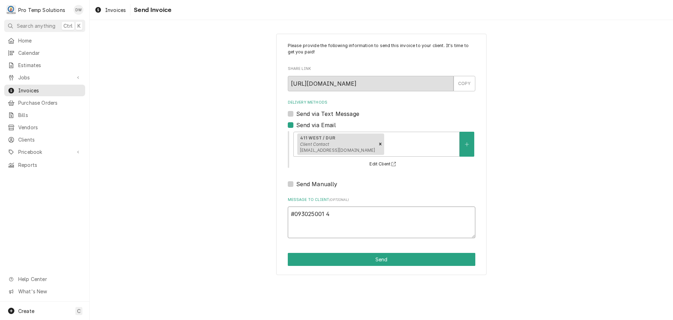
type textarea "x"
type textarea "#093025001 41"
type textarea "x"
type textarea "#093025001 411"
type textarea "x"
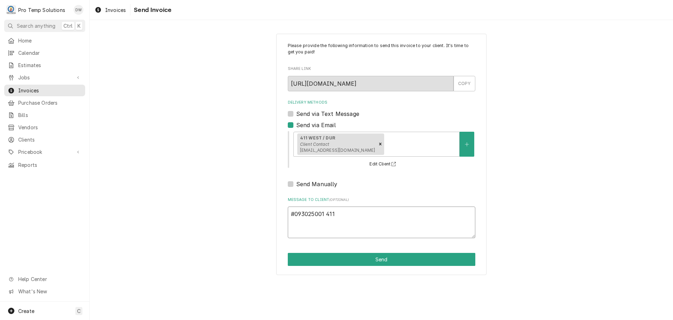
type textarea "#093025001 411"
type textarea "x"
type textarea "#093025001 411 W"
type textarea "x"
type textarea "#093025001 411 WE"
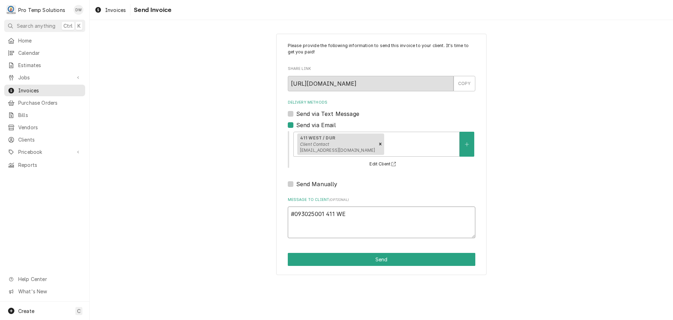
type textarea "x"
type textarea "#093025001 411 WES"
type textarea "x"
type textarea "#093025001 411 WEST"
type textarea "x"
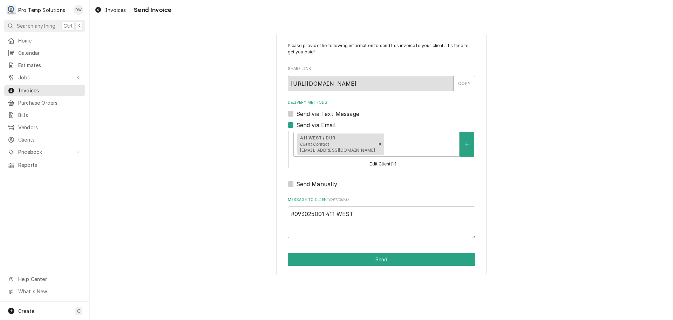
type textarea "#093025001 411 WEST-"
type textarea "x"
type textarea "#093025001 411 WEST-"
type textarea "x"
type textarea "#093025001 411 WEST- P"
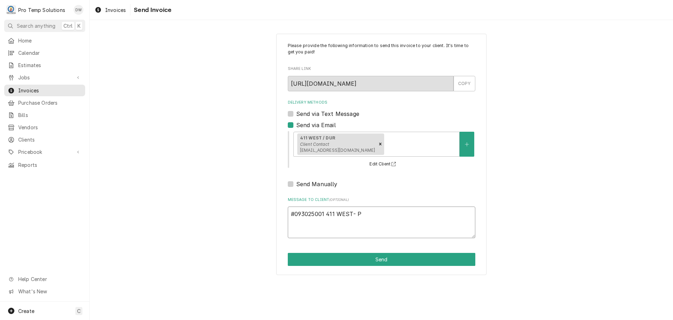
type textarea "x"
type textarea "#093025001 411 WEST- PA"
type textarea "x"
type textarea "#093025001 411 WEST- PAS"
type textarea "x"
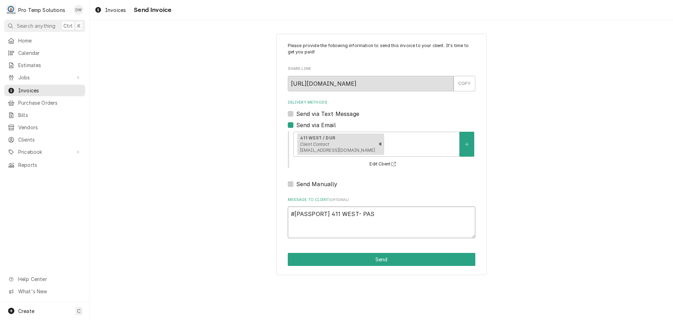
type textarea "#093025001 411 WEST- PAST"
type textarea "x"
type textarea "#093025001 411 WEST- PASTA"
type textarea "x"
type textarea "#093025001 411 WEST- PASTA"
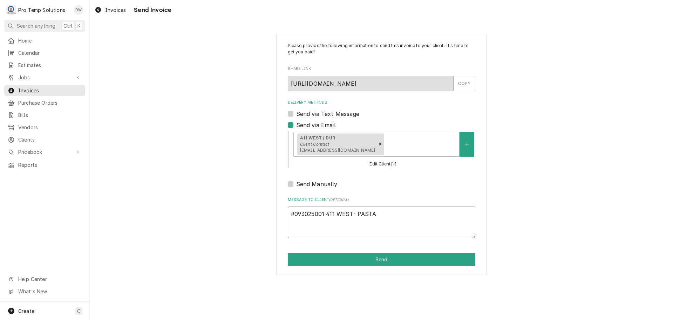
type textarea "x"
type textarea "#093025001 411 WEST- PASTA C"
type textarea "x"
type textarea "#093025001 411 WEST- PASTA CO"
type textarea "x"
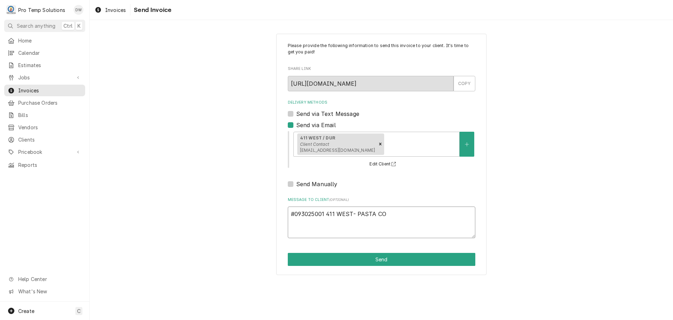
type textarea "#093025001 411 WEST- PASTA COO"
type textarea "x"
type textarea "#093025001 411 WEST- PASTA COOK"
type textarea "x"
type textarea "#093025001 411 WEST- PASTA COOKE"
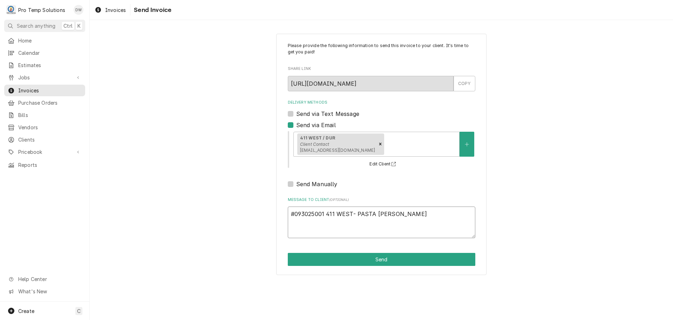
type textarea "x"
type textarea "#093025001 411 WEST- PASTA COOKER"
type textarea "x"
type textarea "#093025001 411 WEST- PASTA COOKER"
type textarea "x"
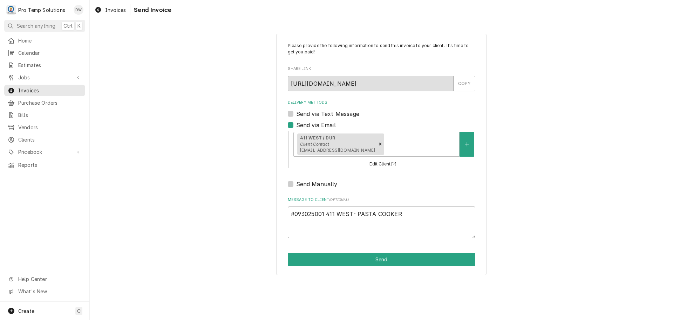
type textarea "#093025001 411 WEST- PASTA COOKER I"
type textarea "x"
type textarea "#093025001 411 WEST- PASTA COOKER IN"
type textarea "x"
type textarea "#093025001 411 WEST- PASTA COOKER INS"
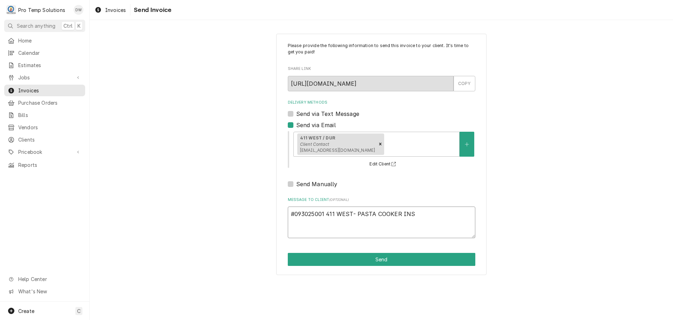
type textarea "x"
type textarea "#093025001 411 WEST- PASTA COOKER INST"
type textarea "x"
type textarea "#093025001 411 WEST- PASTA COOKER INSTA"
type textarea "x"
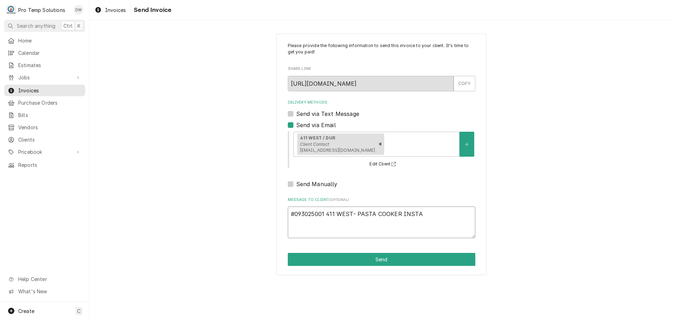
type textarea "#093025001 411 WEST- PASTA COOKER INSTAL"
type textarea "x"
type textarea "#093025001 411 WEST- PASTA COOKER INSTALL"
type textarea "x"
type textarea "#093025001 411 WEST- PASTA COOKER INSTALL"
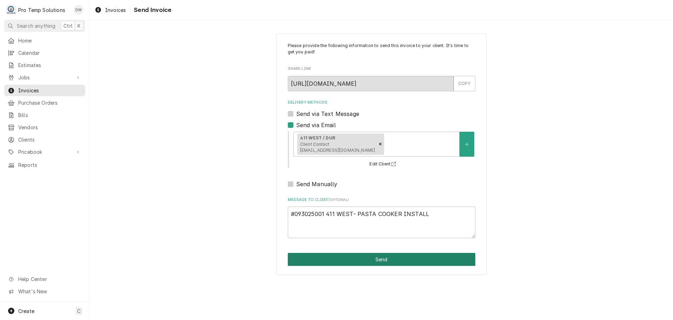
click at [374, 259] on button "Send" at bounding box center [382, 259] width 188 height 13
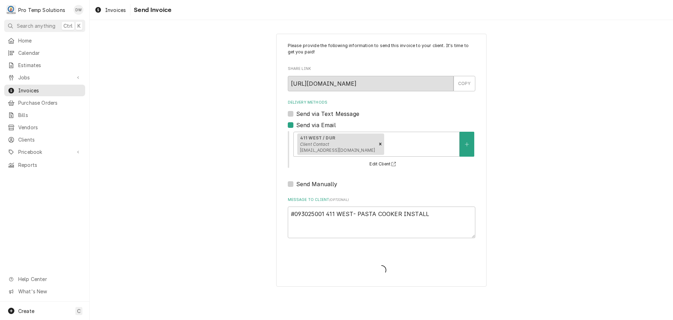
type textarea "x"
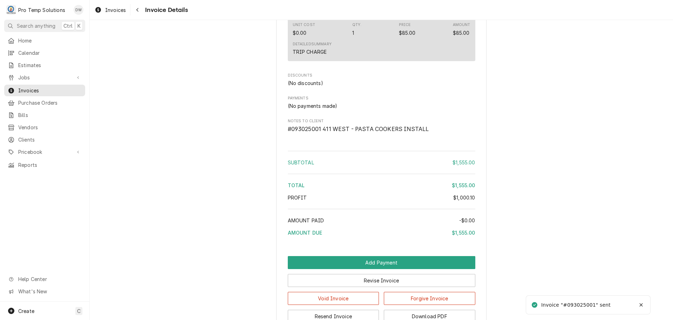
scroll to position [852, 0]
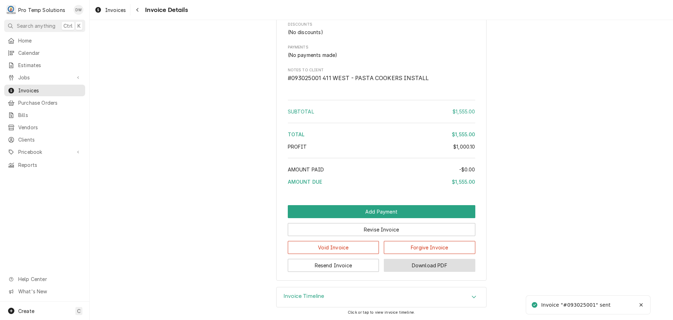
click at [425, 269] on button "Download PDF" at bounding box center [430, 264] width 92 height 13
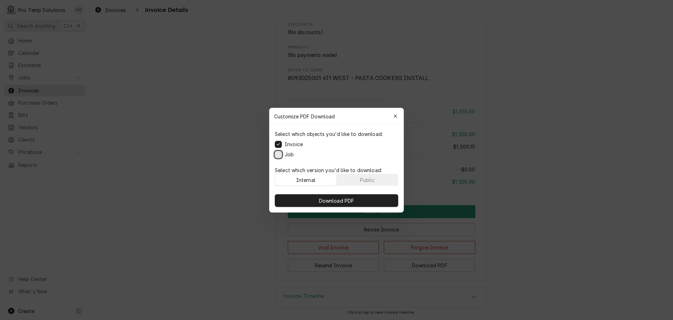
click at [277, 153] on button "Job" at bounding box center [278, 153] width 7 height 7
click at [353, 204] on button "Download PDF" at bounding box center [336, 200] width 123 height 13
